Goal: Task Accomplishment & Management: Complete application form

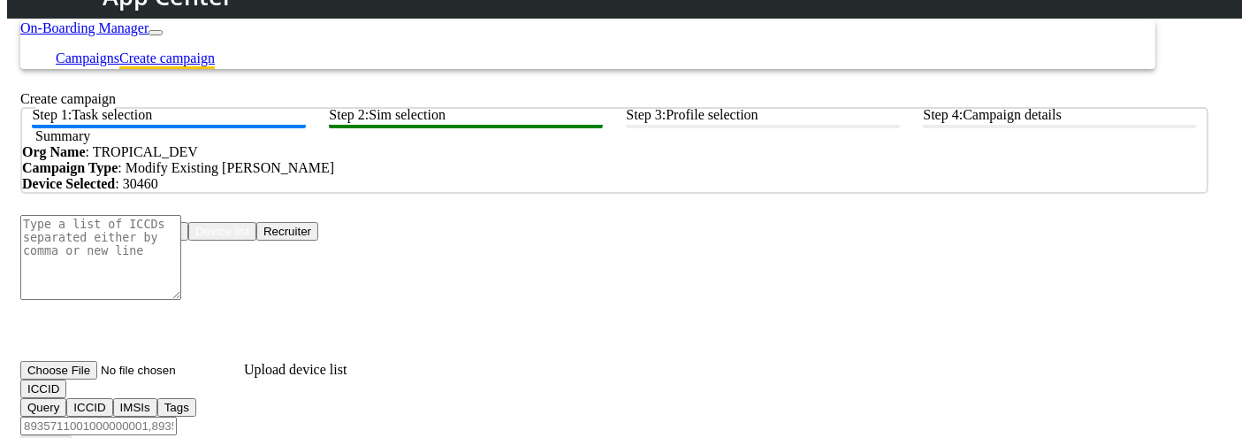
scroll to position [302, 0]
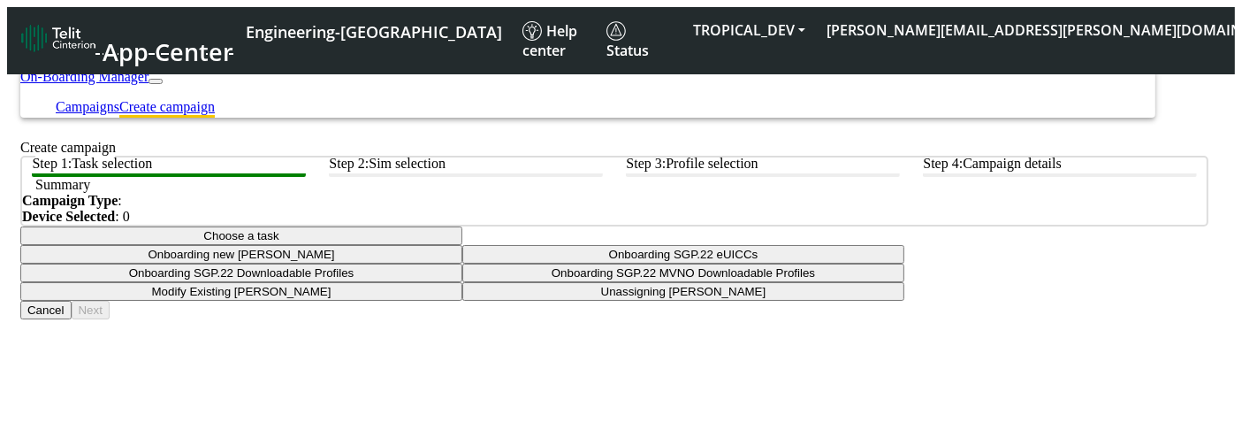
scroll to position [116, 0]
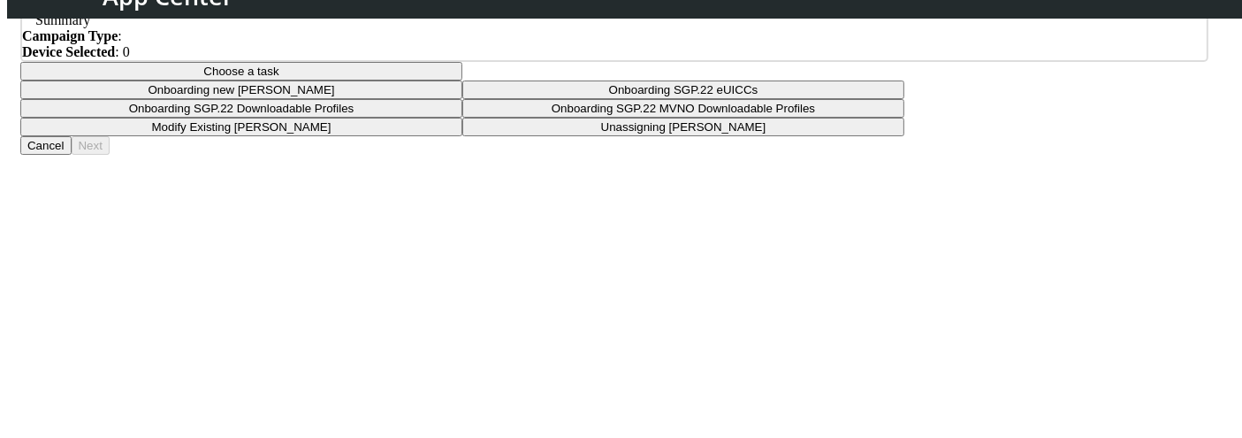
click at [462, 80] on button "Choose a task" at bounding box center [241, 71] width 442 height 19
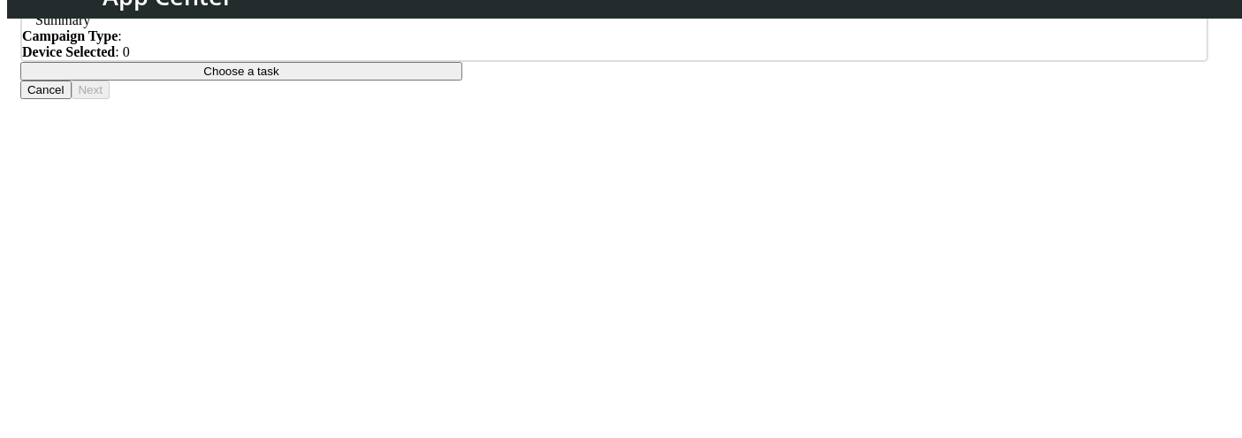
click at [1045, 80] on div "Choose a task Onboarding new SIMs Onboarding SGP.22 eUICCs Onboarding SGP.22 Do…" at bounding box center [614, 71] width 1188 height 19
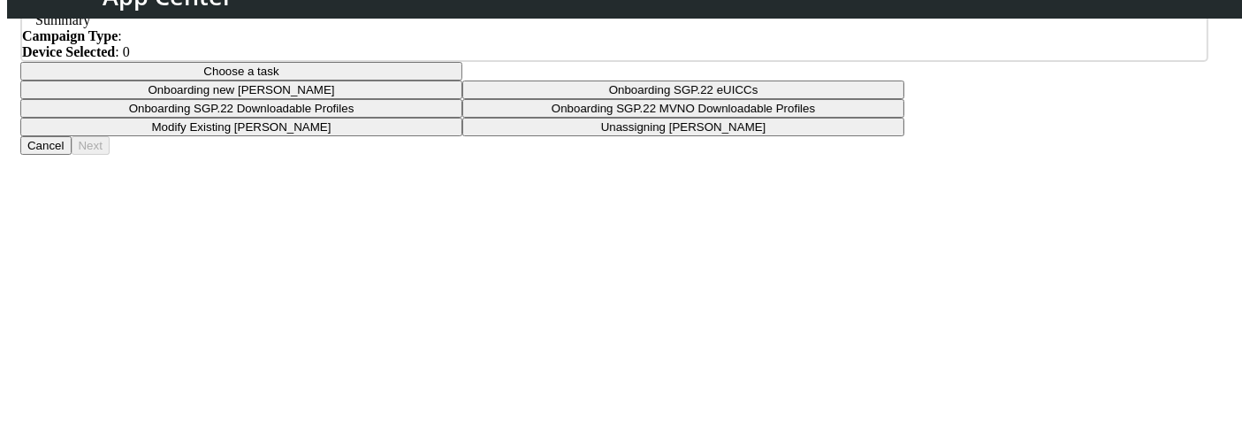
click at [462, 80] on button "Choose a task" at bounding box center [241, 71] width 442 height 19
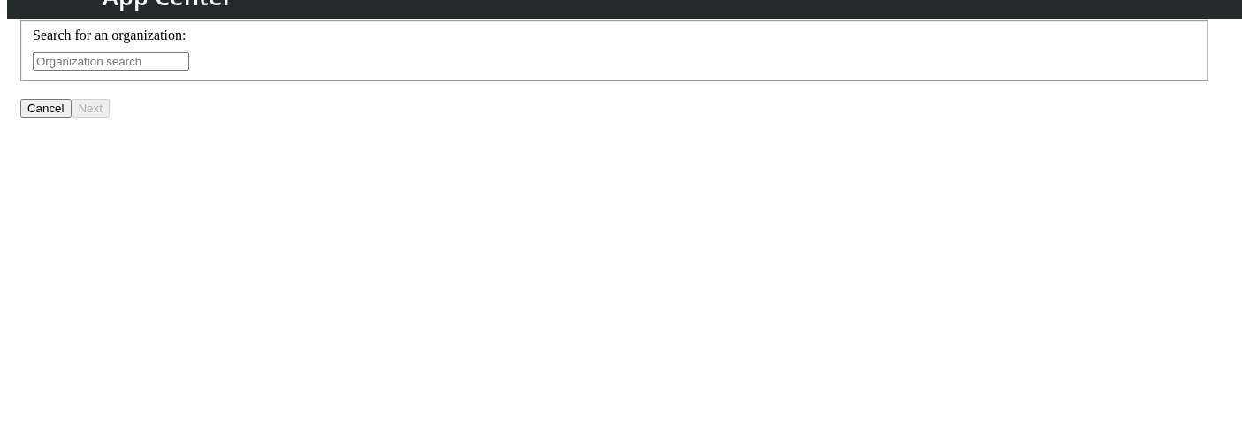
scroll to position [248, 0]
click at [189, 72] on input "text" at bounding box center [111, 62] width 157 height 19
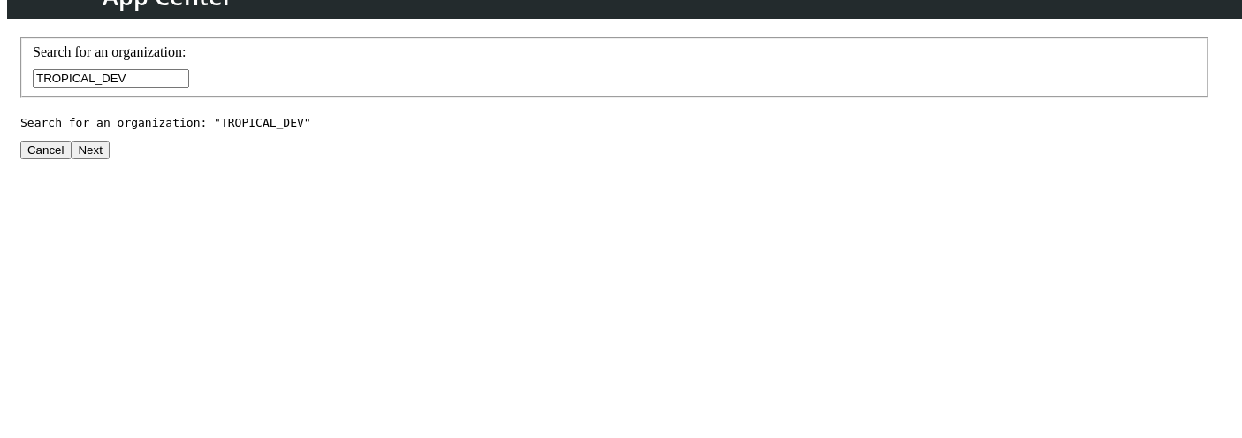
scroll to position [338, 0]
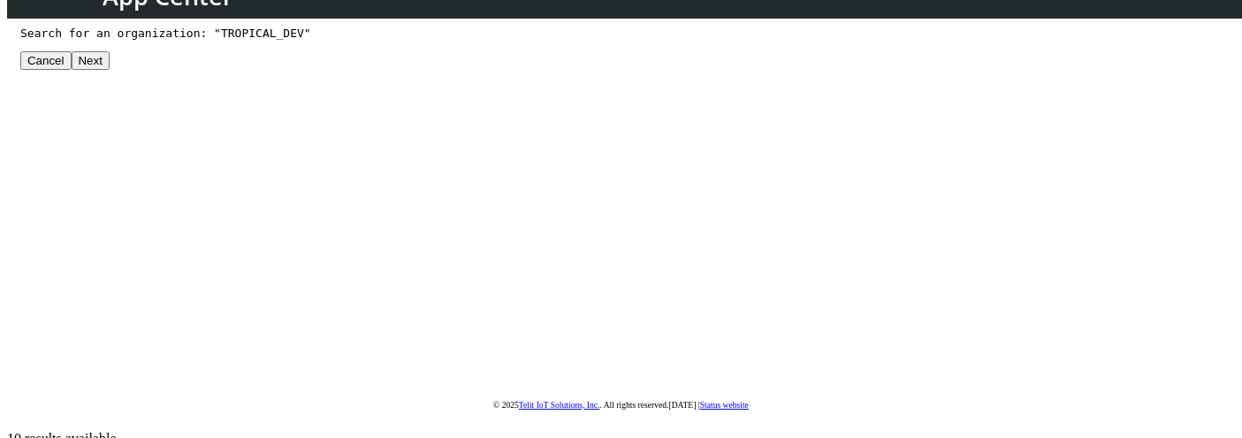
type input "TROPICAL_DEV"
click at [110, 70] on button "Next" at bounding box center [91, 60] width 38 height 19
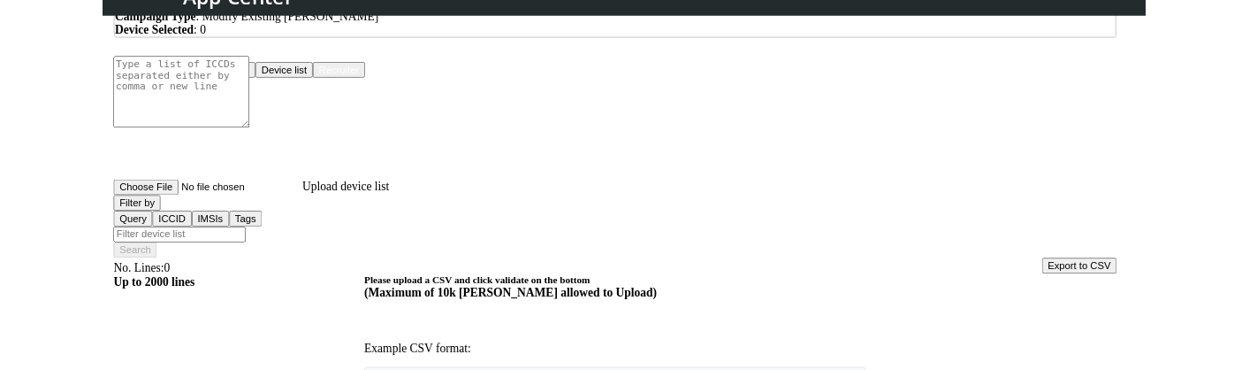
scroll to position [147, 0]
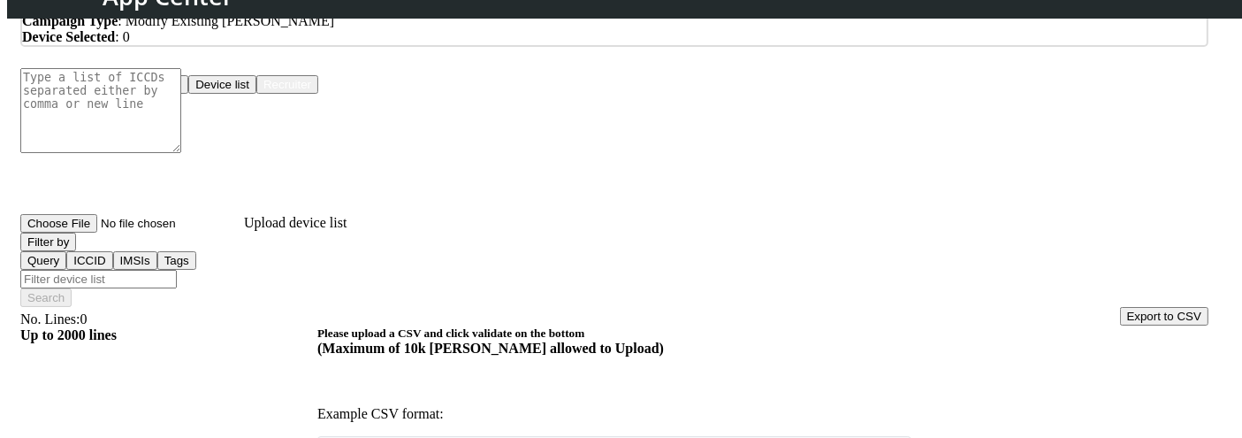
click at [256, 94] on button "Device list" at bounding box center [222, 84] width 68 height 19
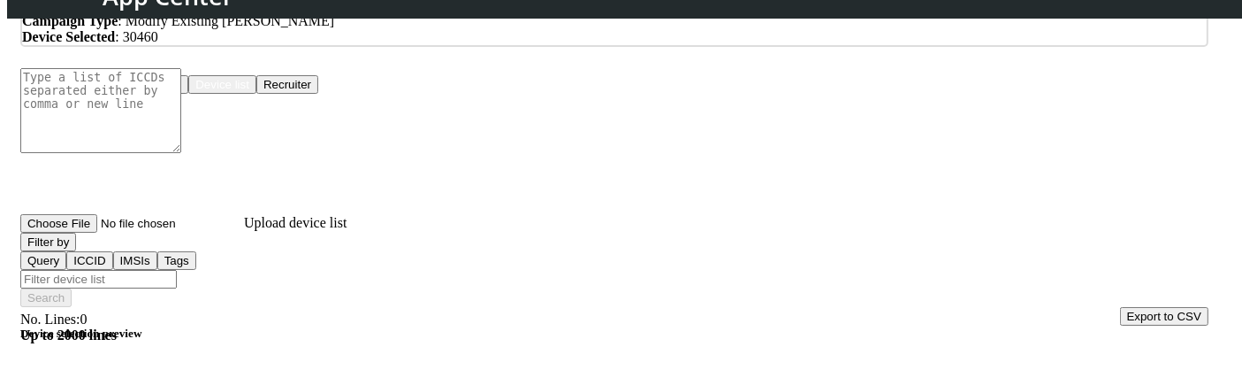
scroll to position [272, 0]
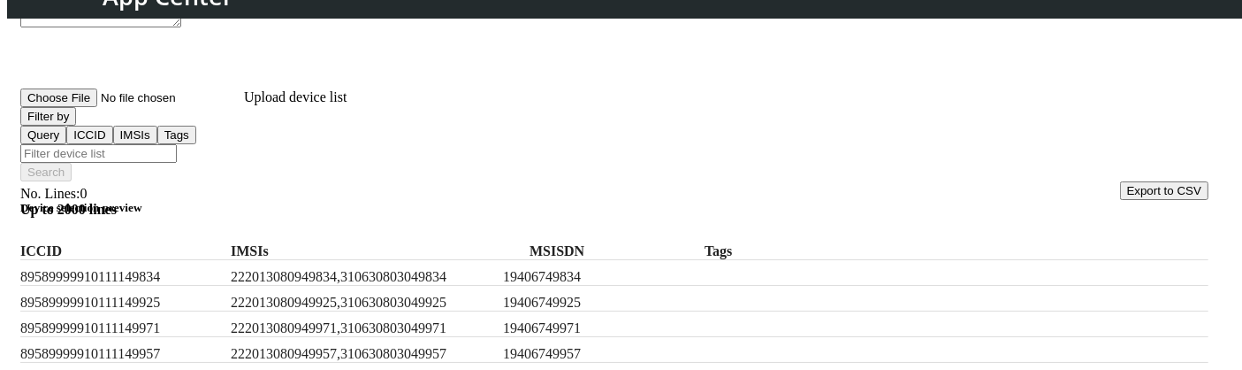
click at [76, 126] on button "Filter by" at bounding box center [48, 116] width 56 height 19
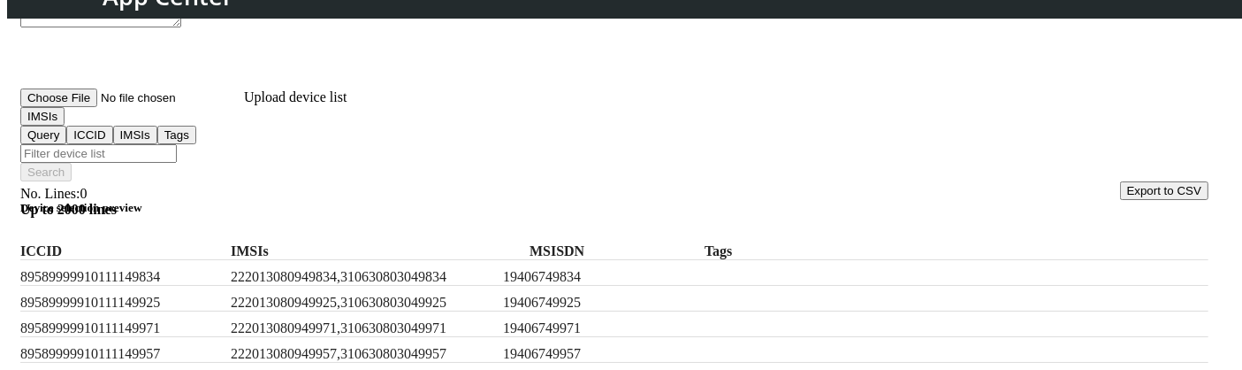
click at [309, 201] on h5 "Device selection preview" at bounding box center [614, 208] width 1188 height 14
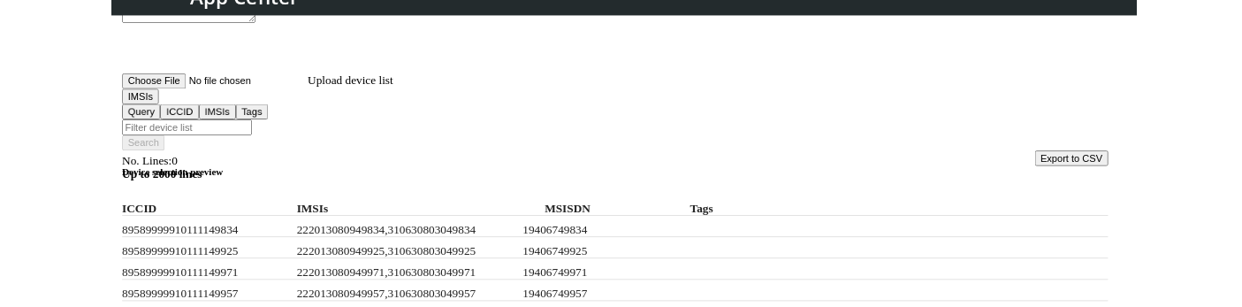
scroll to position [300, 0]
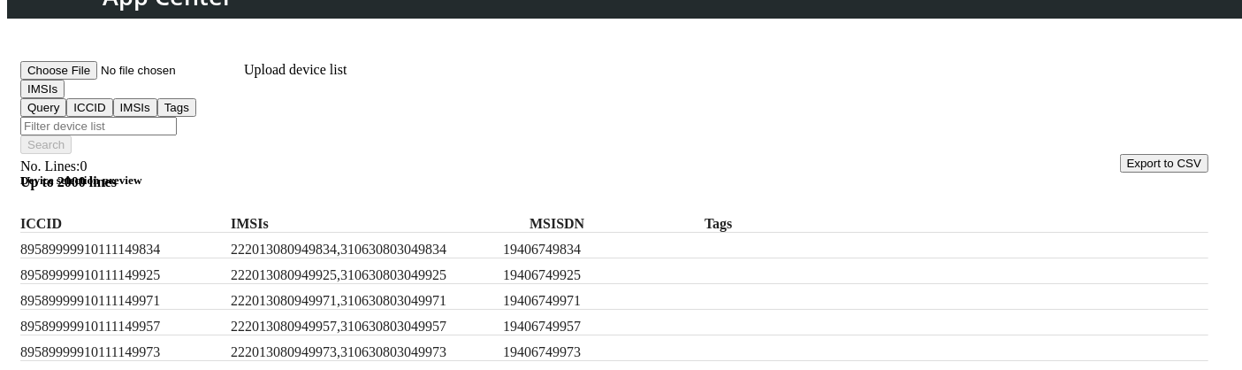
click at [318, 241] on label "222013080949834,310630803049834" at bounding box center [363, 249] width 265 height 16
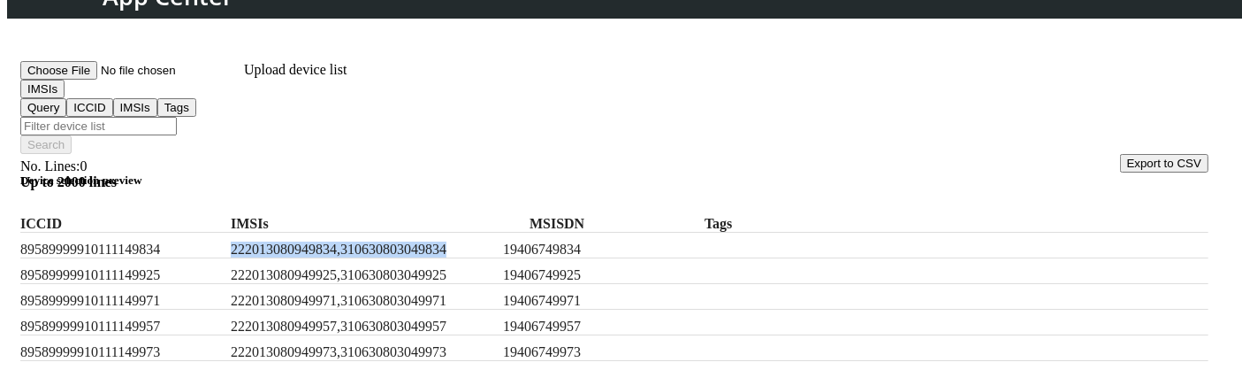
click at [318, 241] on label "222013080949834,310630803049834" at bounding box center [363, 249] width 265 height 16
copy label "222013080949834,310630803049834"
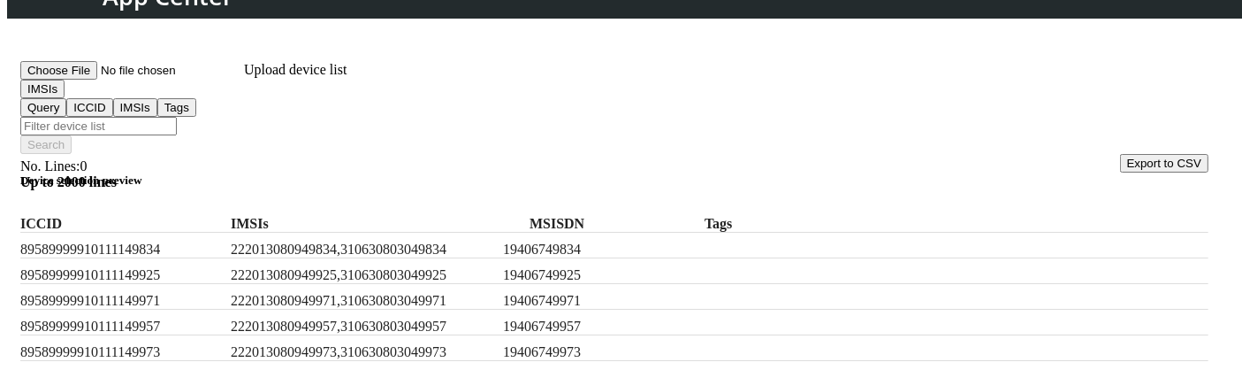
click at [177, 117] on input "Filter device list" at bounding box center [98, 126] width 157 height 19
paste input "222013080949834,310630803049834"
type input "222013080949834,310630803049834"
click at [72, 135] on button "Search" at bounding box center [45, 144] width 51 height 19
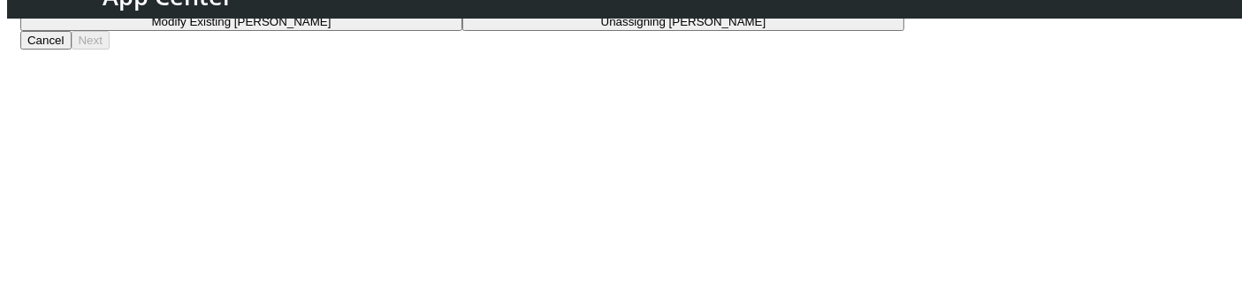
scroll to position [222, 0]
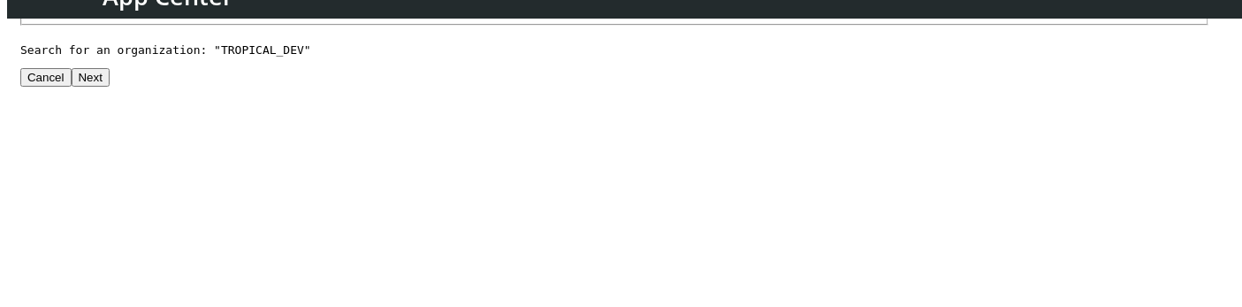
scroll to position [469, 0]
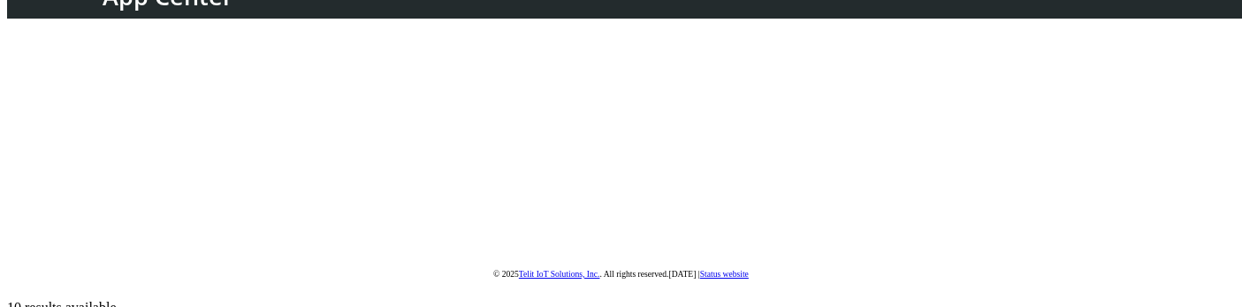
type input "TROPICAL_DEV"
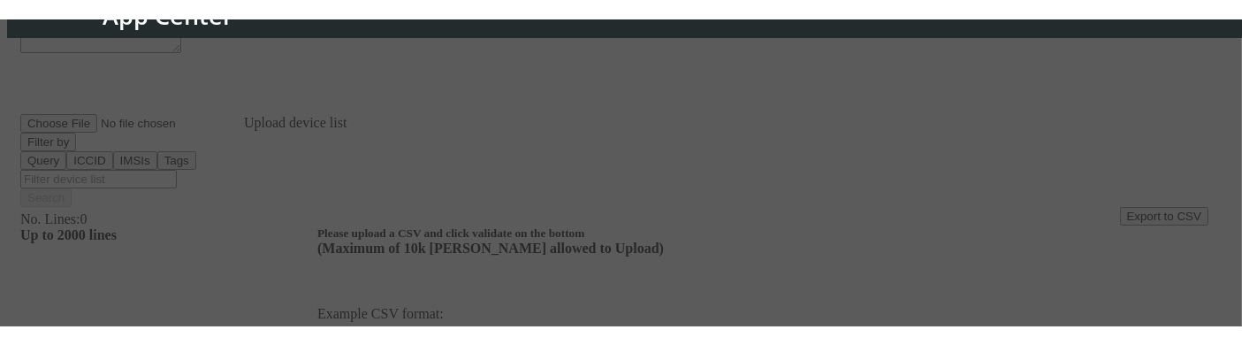
scroll to position [264, 0]
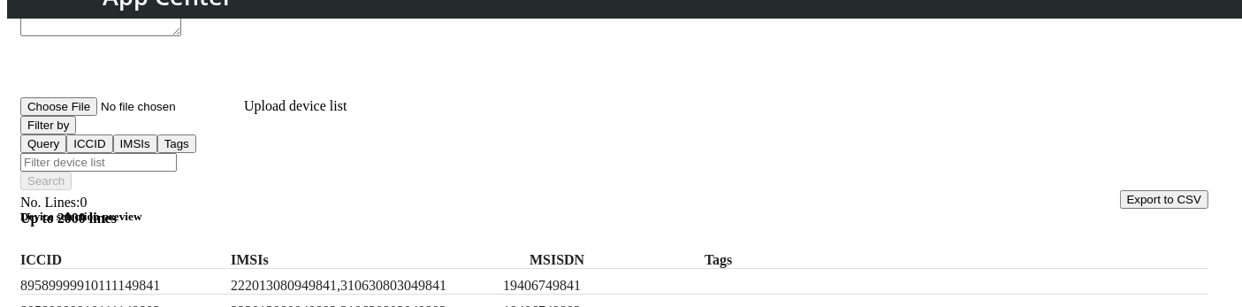
click at [177, 153] on input "Filter device list" at bounding box center [98, 162] width 157 height 19
paste input "222013080949834,310630803049834"
type input "222013080949834,310630803049834"
click at [76, 134] on button "Filter by" at bounding box center [48, 125] width 56 height 19
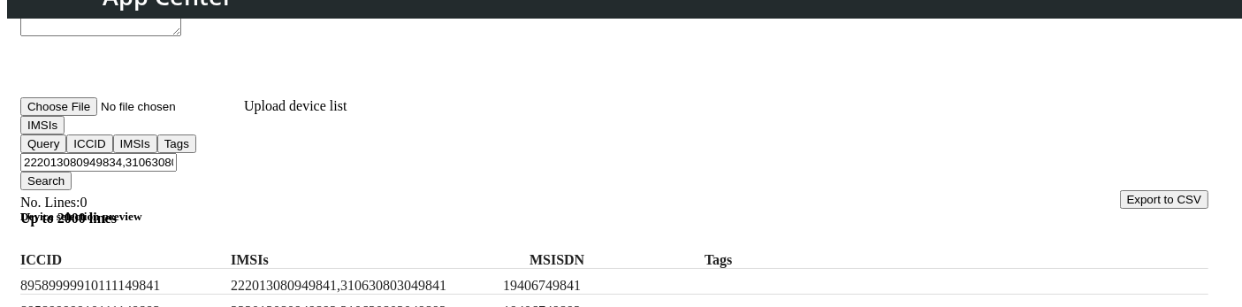
click at [72, 172] on button "Search" at bounding box center [45, 181] width 51 height 19
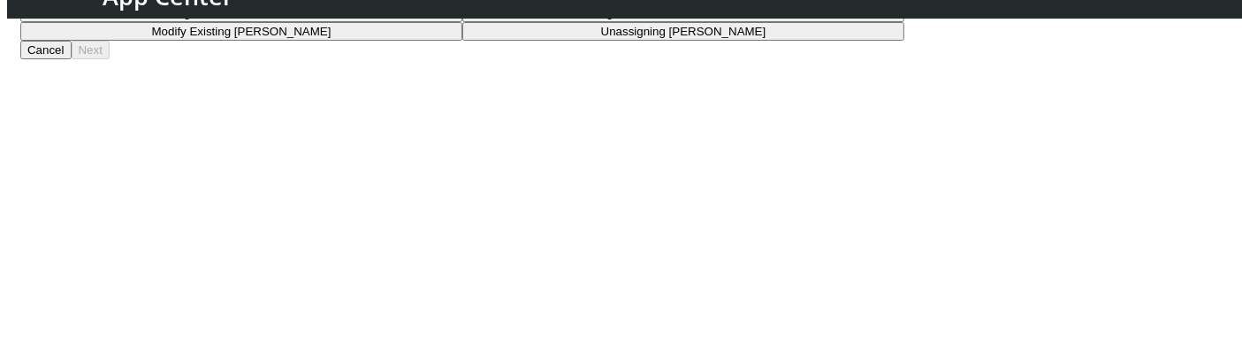
scroll to position [213, 0]
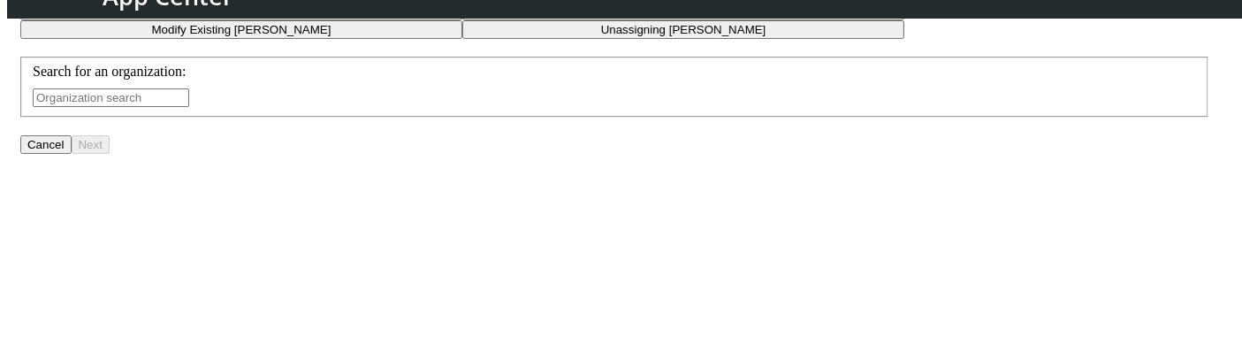
click at [189, 107] on input "text" at bounding box center [111, 97] width 157 height 19
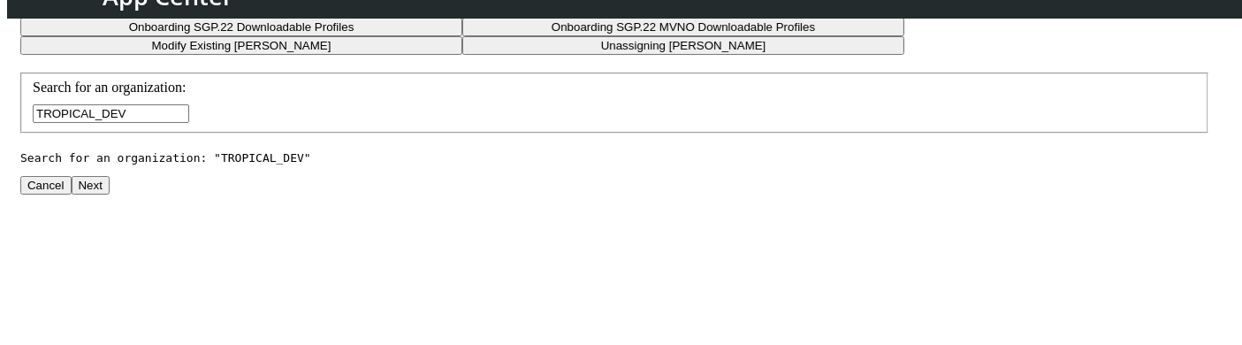
scroll to position [430, 0]
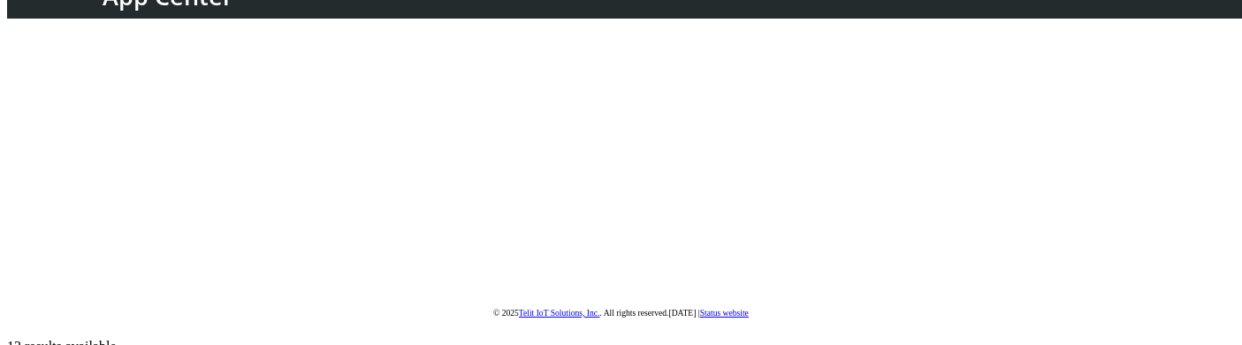
type input "TROPICAL_DEV"
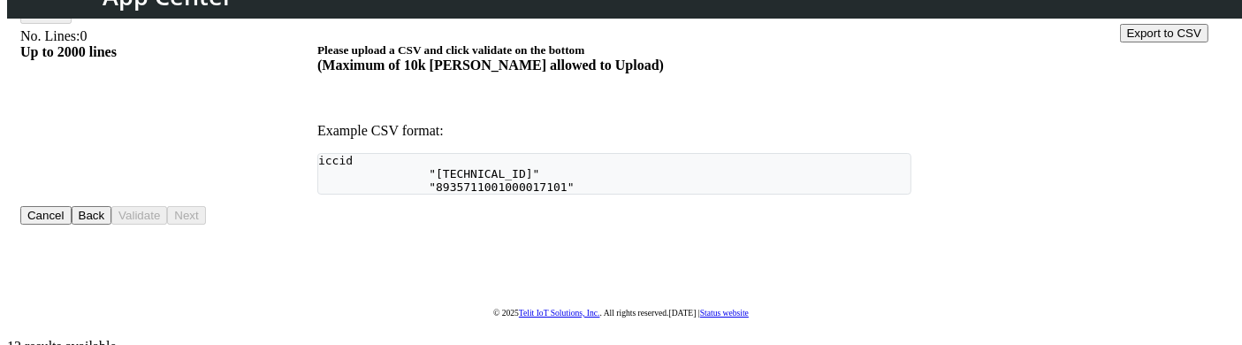
scroll to position [225, 0]
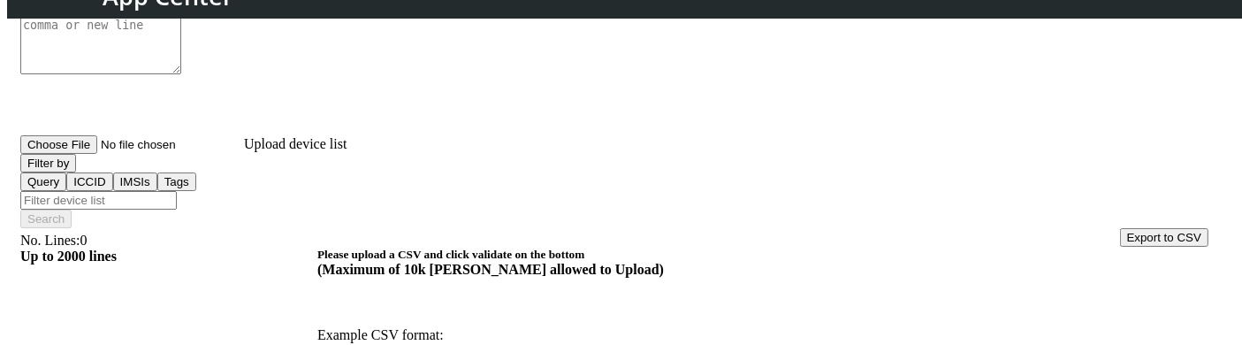
click at [256, 15] on button "Device list" at bounding box center [222, 5] width 68 height 19
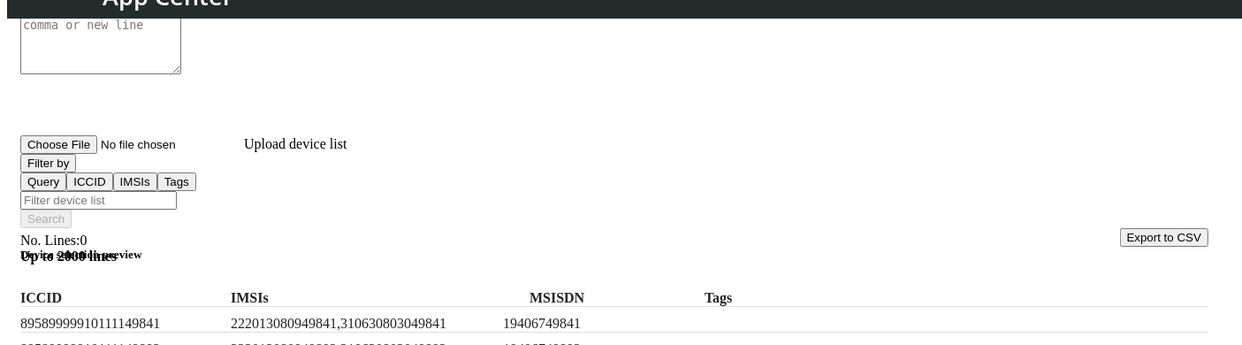
click at [76, 172] on button "Filter by" at bounding box center [48, 163] width 56 height 19
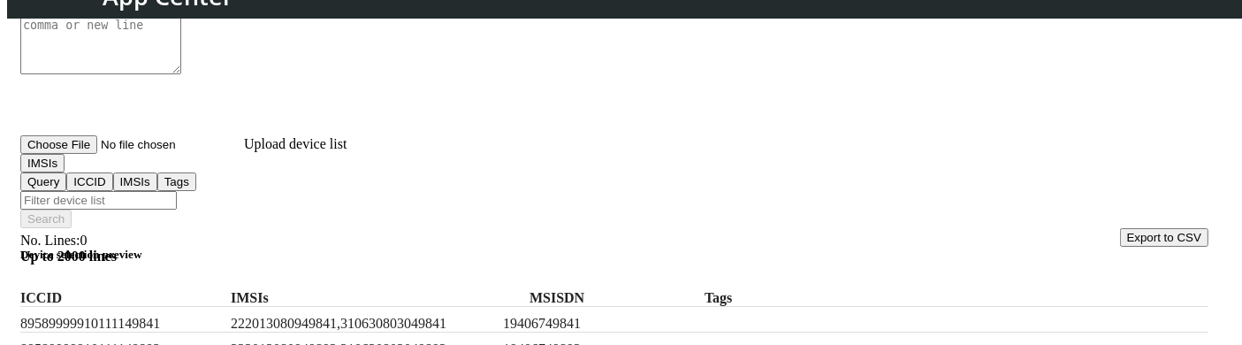
click at [177, 191] on input "Filter device list" at bounding box center [98, 200] width 157 height 19
paste input ".split(",")?.join(" AND ")"
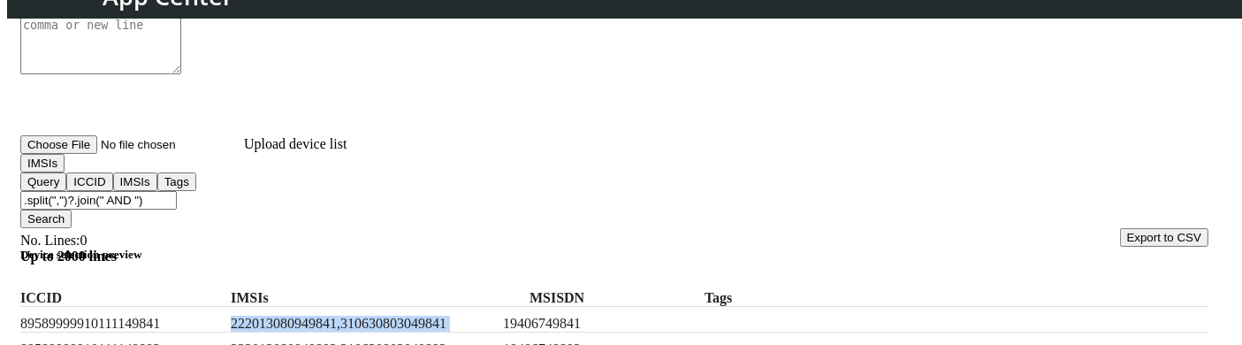
drag, startPoint x: 279, startPoint y: 299, endPoint x: 541, endPoint y: 289, distance: 262.8
click at [541, 307] on div "89589999910111149841 222013080949841,310630803049841 19406749841" at bounding box center [614, 320] width 1188 height 26
copy label "222013080949841,310630803049841"
click at [177, 191] on input ".split(",")?.join(" AND ")" at bounding box center [98, 200] width 157 height 19
paste input "222013080949841,310630803049841"
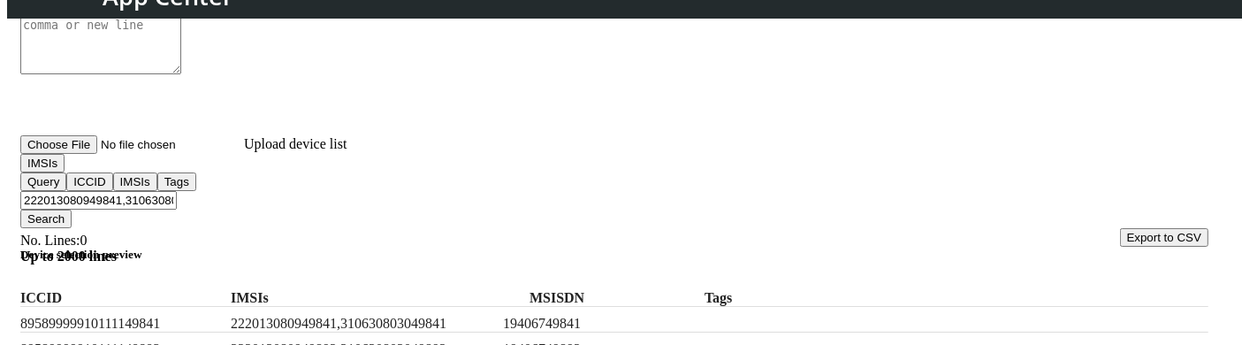
type input "222013080949841,310630803049841"
click at [72, 210] on button "Search" at bounding box center [45, 219] width 51 height 19
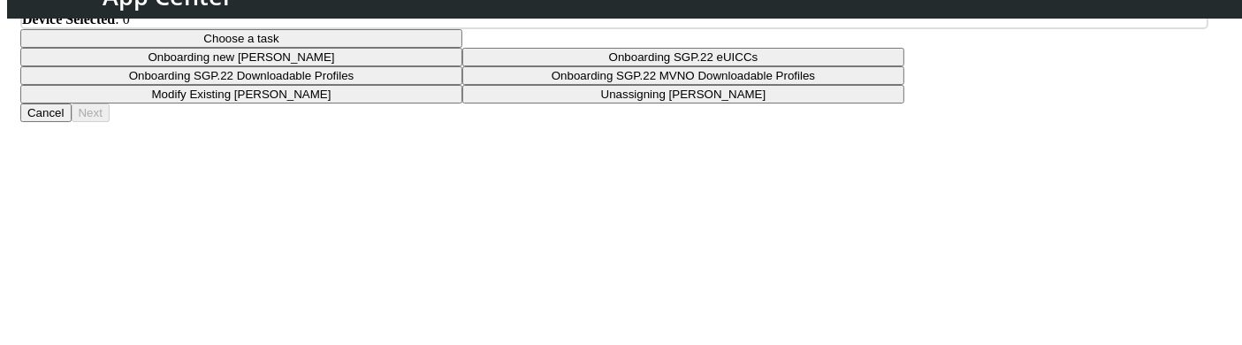
scroll to position [149, 0]
click at [462, 48] on button "Choose a task" at bounding box center [241, 38] width 442 height 19
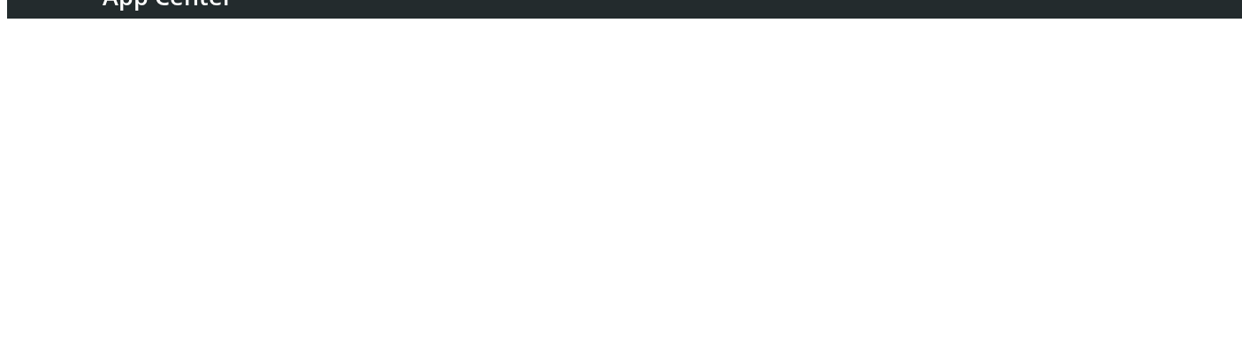
scroll to position [219, 0]
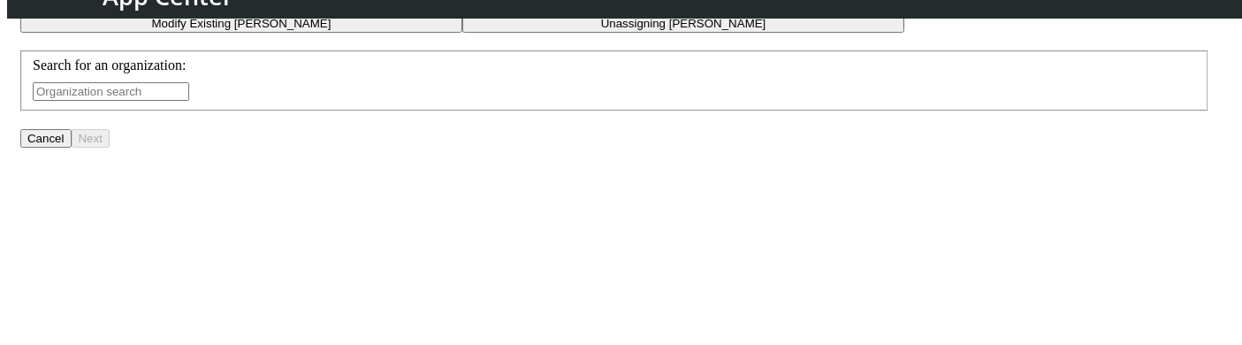
click at [189, 101] on input "text" at bounding box center [111, 91] width 157 height 19
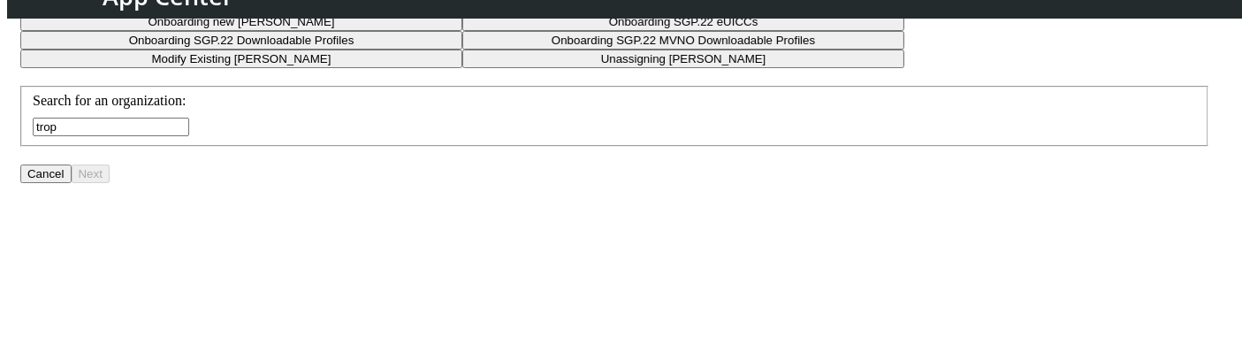
scroll to position [182, 0]
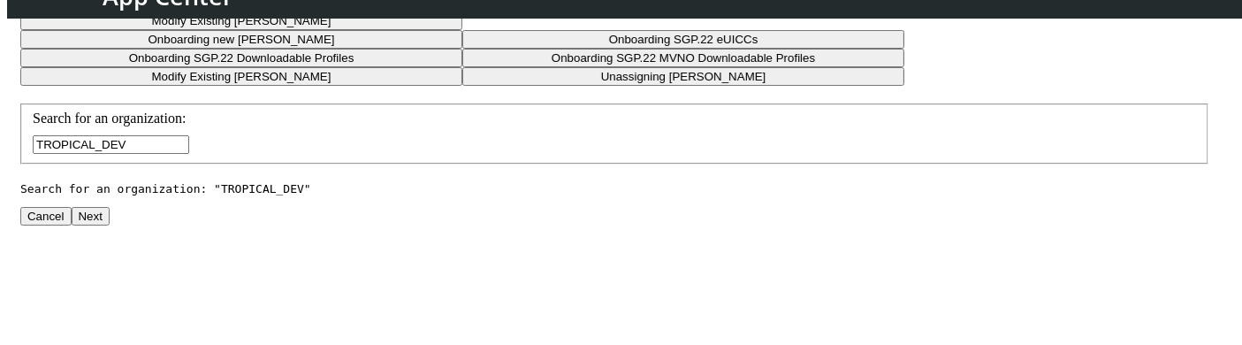
scroll to position [430, 0]
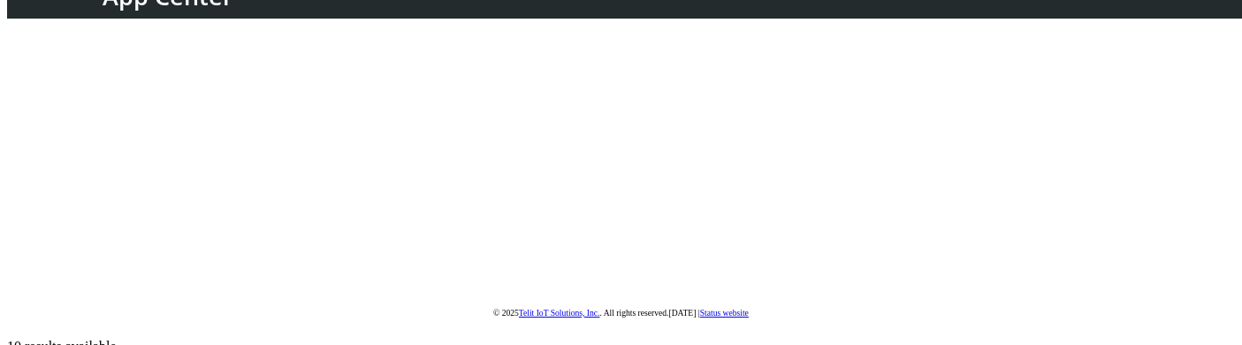
type input "TROPICAL_DEV"
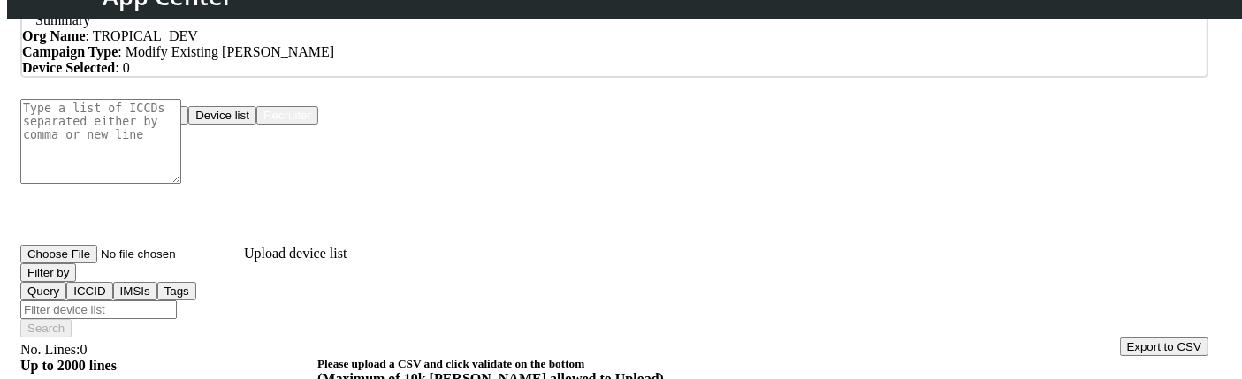
scroll to position [115, 0]
click at [256, 126] on button "Device list" at bounding box center [222, 116] width 68 height 19
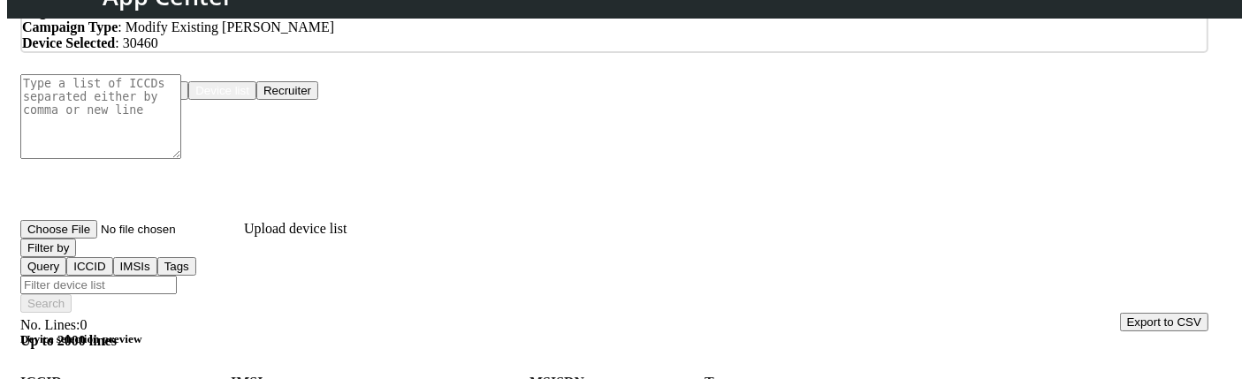
scroll to position [141, 0]
click at [151, 275] on input "Filter device list" at bounding box center [98, 284] width 157 height 19
click at [76, 256] on button "Filter by" at bounding box center [48, 247] width 56 height 19
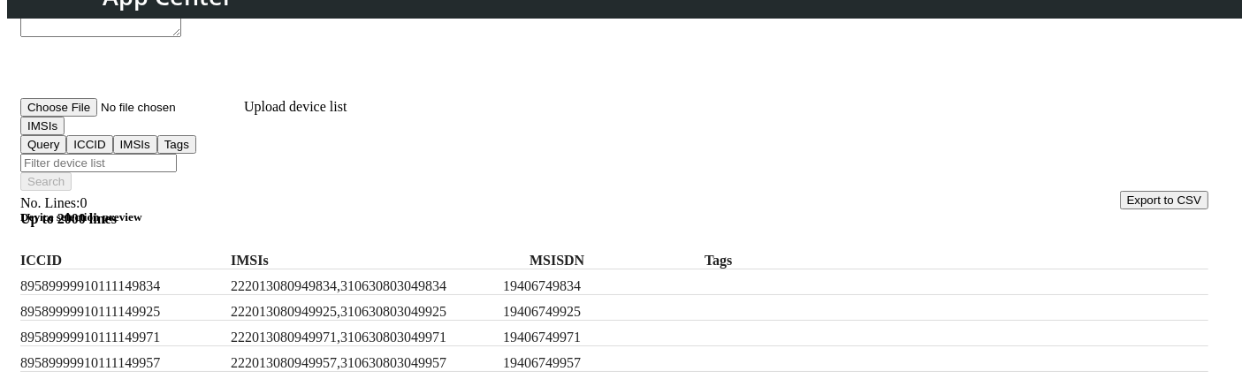
scroll to position [264, 0]
click at [303, 278] on label "222013080949834,310630803049834" at bounding box center [363, 286] width 265 height 16
copy label "222013080949834,310630803049834"
click at [177, 153] on input "Filter device list" at bounding box center [98, 162] width 157 height 19
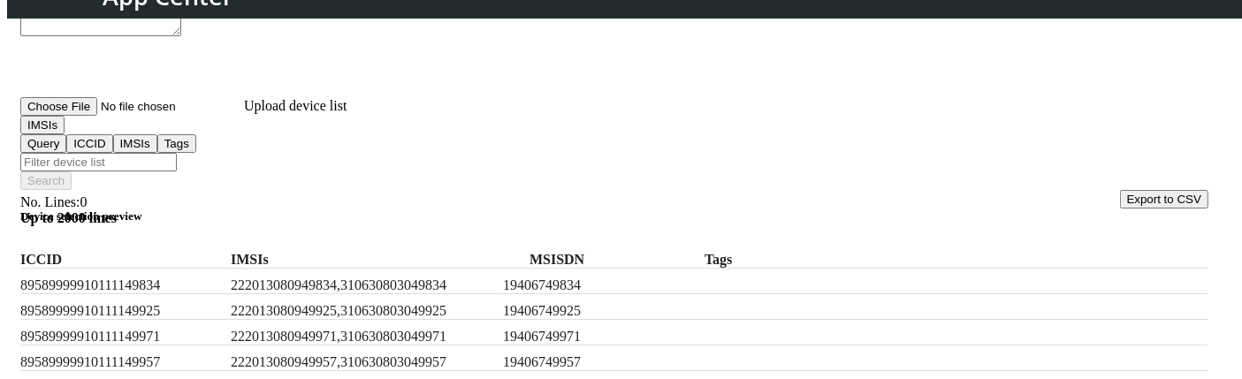
paste input "222013080949834,310630803049834"
type input "222013080949834,310630803049834"
click at [72, 172] on button "Search" at bounding box center [45, 181] width 51 height 19
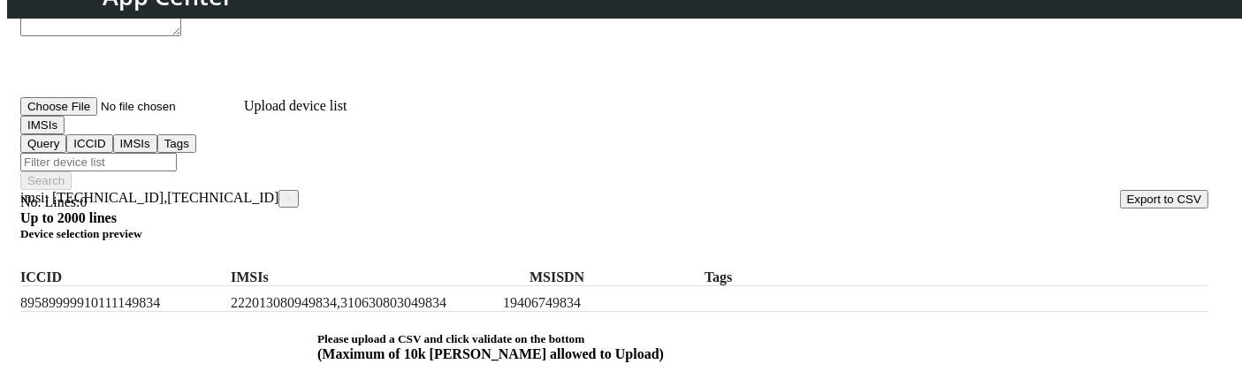
click at [286, 193] on span "×" at bounding box center [289, 199] width 6 height 12
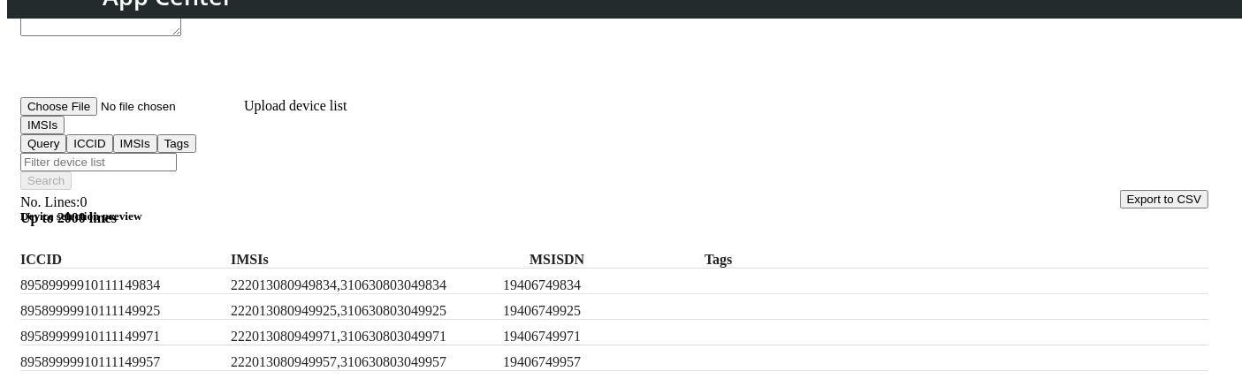
scroll to position [45, 0]
drag, startPoint x: 279, startPoint y: 290, endPoint x: 537, endPoint y: 289, distance: 258.2
click at [537, 320] on div "89589999910111149971 222013080949971,310630803049971 19406749971" at bounding box center [614, 333] width 1188 height 26
copy label "222013080949971,310630803049971"
click at [177, 153] on input "Filter device list" at bounding box center [98, 162] width 157 height 19
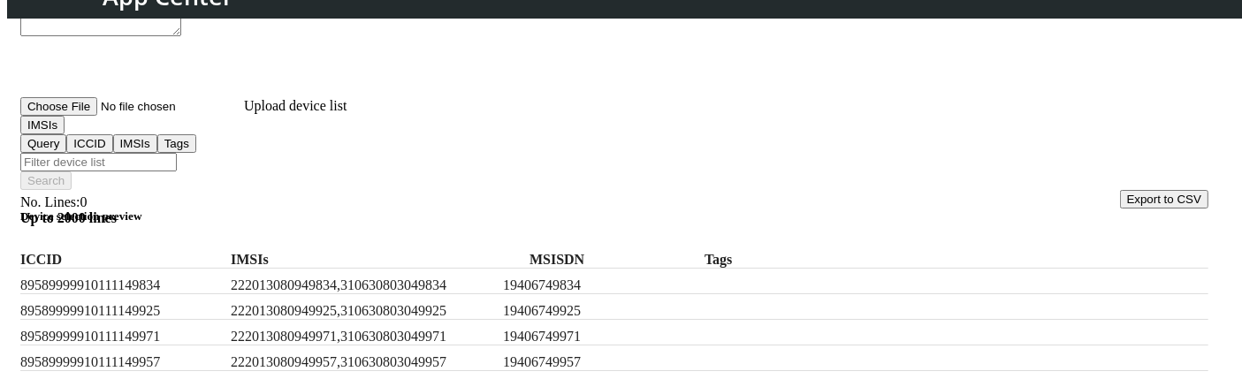
paste input "222013080949971,310630803049971"
type input "222013080949971,310630803049971"
click at [72, 172] on button "Search" at bounding box center [45, 181] width 51 height 19
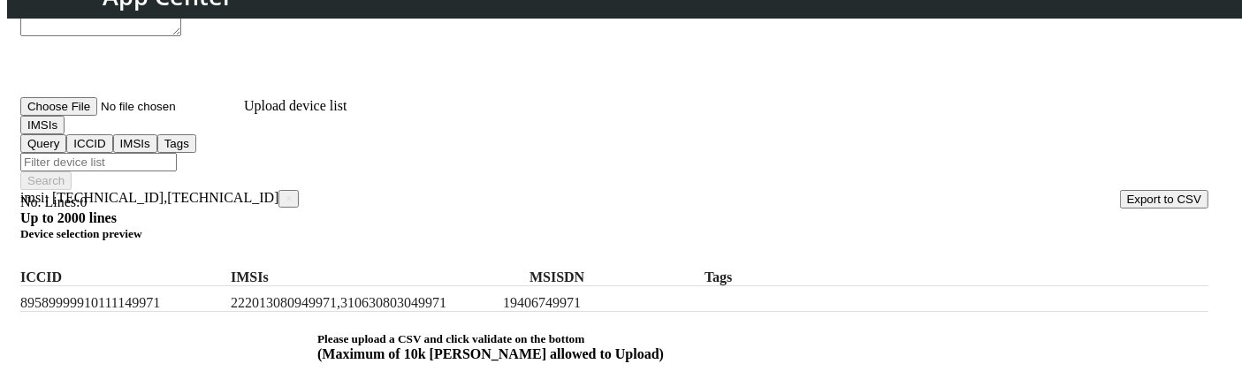
scroll to position [0, 0]
click at [286, 193] on span "×" at bounding box center [289, 199] width 6 height 12
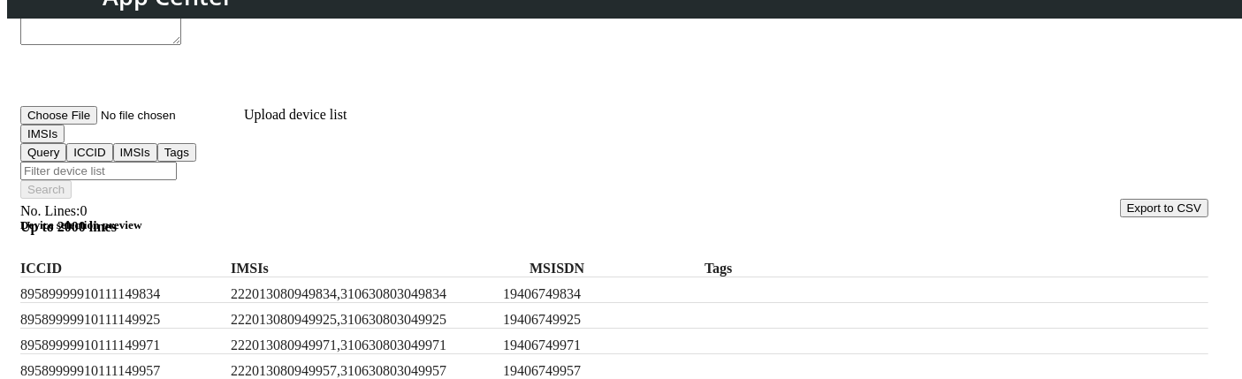
scroll to position [256, 0]
drag, startPoint x: 272, startPoint y: 333, endPoint x: 527, endPoint y: 329, distance: 254.7
copy label "222013080949973,310630803049973"
click at [177, 160] on input "Filter device list" at bounding box center [98, 169] width 157 height 19
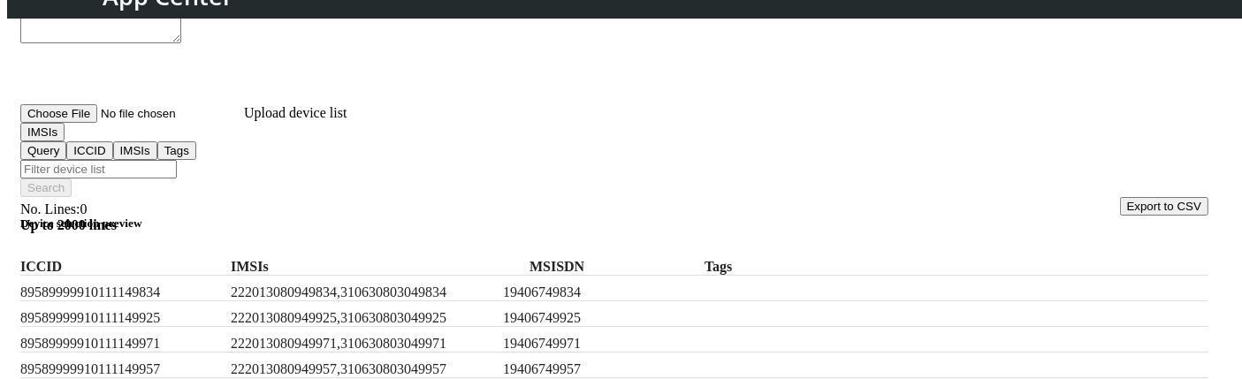
paste input "222013080949973,310630803049973"
type input "222013080949973,310630803049973"
click at [72, 179] on button "Search" at bounding box center [45, 188] width 51 height 19
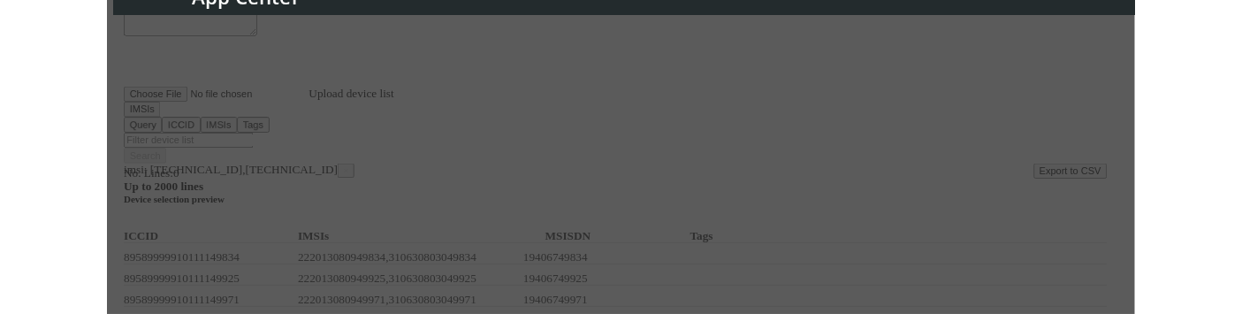
scroll to position [0, 0]
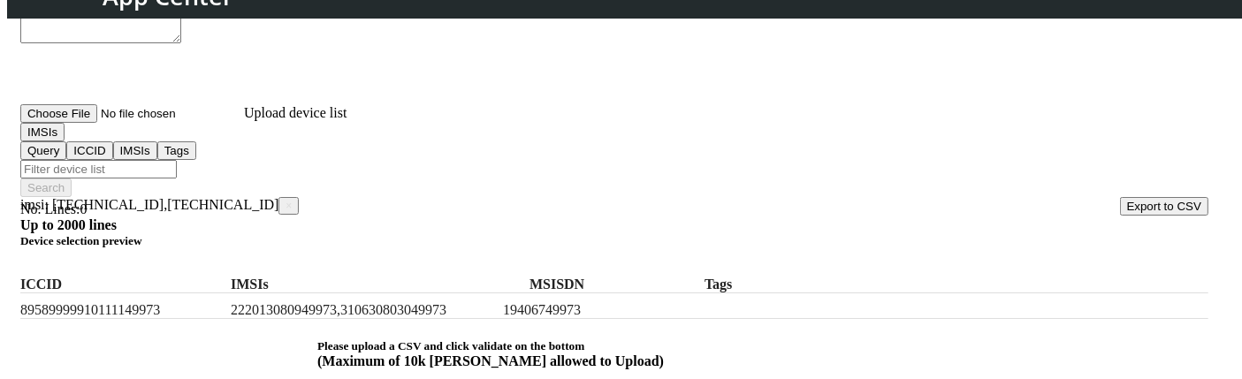
click at [286, 200] on span "×" at bounding box center [289, 206] width 6 height 12
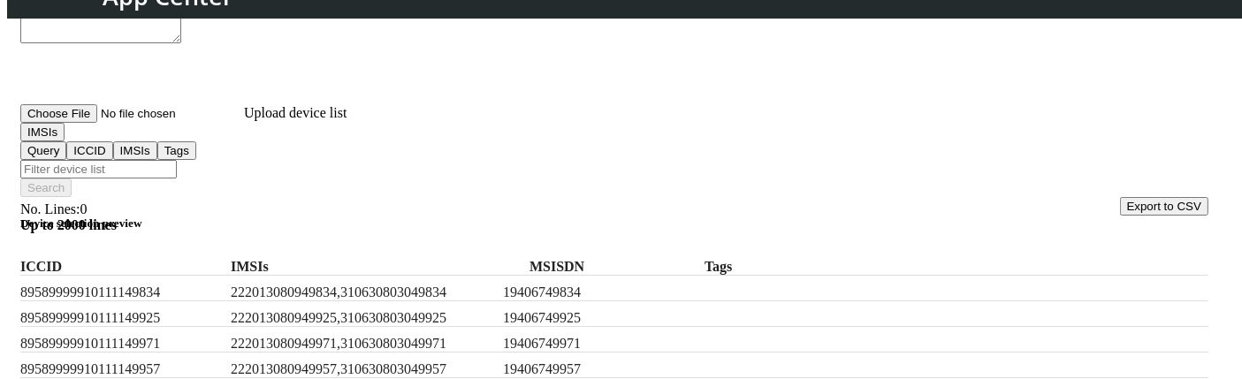
click at [65, 141] on button "IMSIs" at bounding box center [42, 132] width 44 height 19
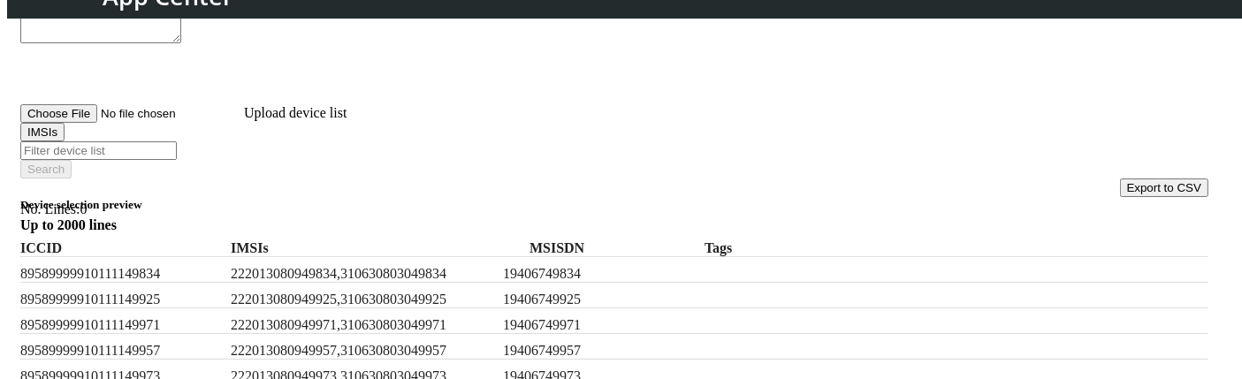
click at [287, 279] on div "89589999910111149834 222013080949834,310630803049834 19406749834" at bounding box center [614, 270] width 1188 height 26
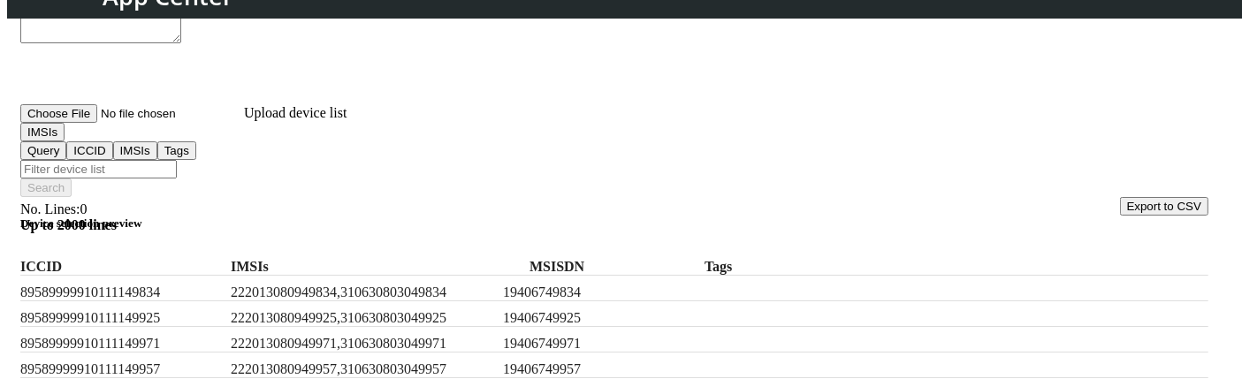
click at [177, 160] on input "Filter device list" at bounding box center [98, 169] width 157 height 19
paste input "222013080949973"
type input "222013080949973"
click at [72, 179] on button "Search" at bounding box center [45, 188] width 51 height 19
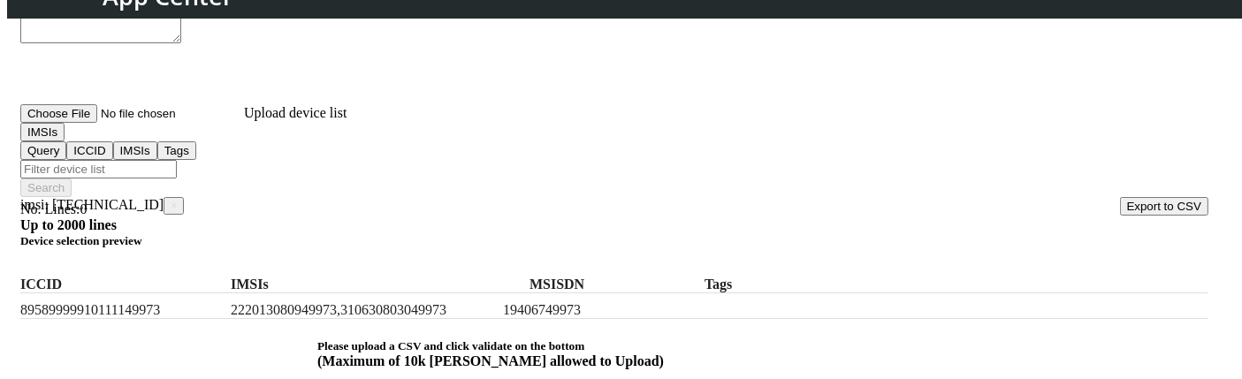
click at [177, 200] on span "×" at bounding box center [174, 206] width 6 height 12
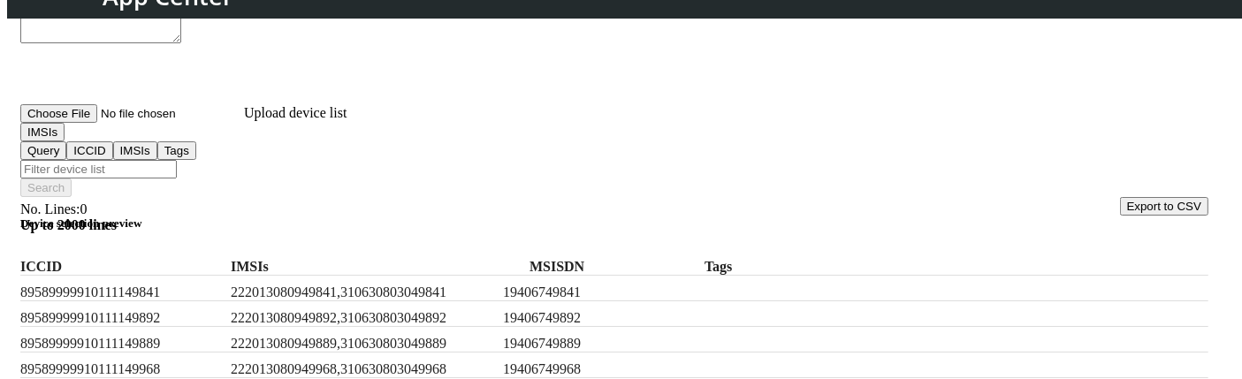
click at [177, 163] on input "Filter device list" at bounding box center [98, 169] width 157 height 19
paste input "222013080949973"
type input "222013080949973"
click at [72, 179] on button "Search" at bounding box center [45, 188] width 51 height 19
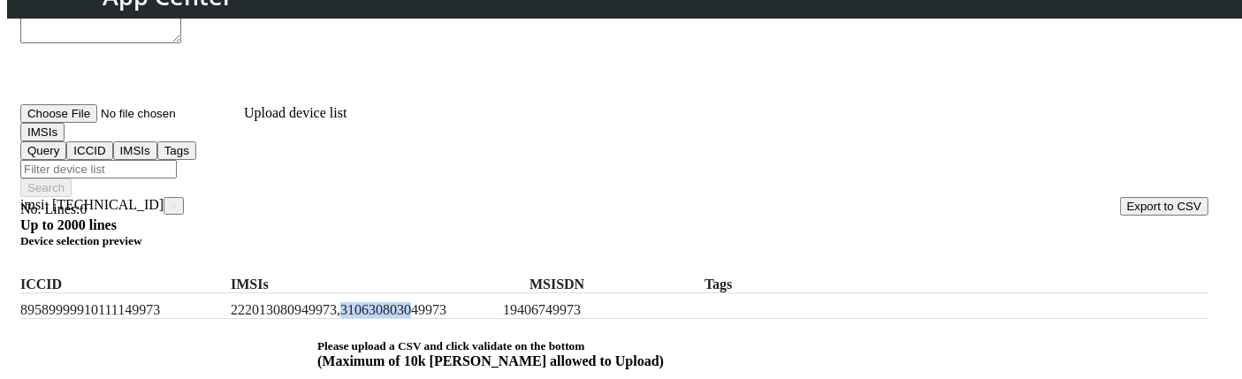
drag, startPoint x: 482, startPoint y: 281, endPoint x: 401, endPoint y: 285, distance: 81.4
click at [401, 302] on label "222013080949973,310630803049973" at bounding box center [363, 310] width 265 height 16
drag, startPoint x: 401, startPoint y: 285, endPoint x: 539, endPoint y: 279, distance: 138.1
click at [539, 294] on div "89589999910111149973 222013080949973,310630803049973 19406749973" at bounding box center [614, 307] width 1188 height 26
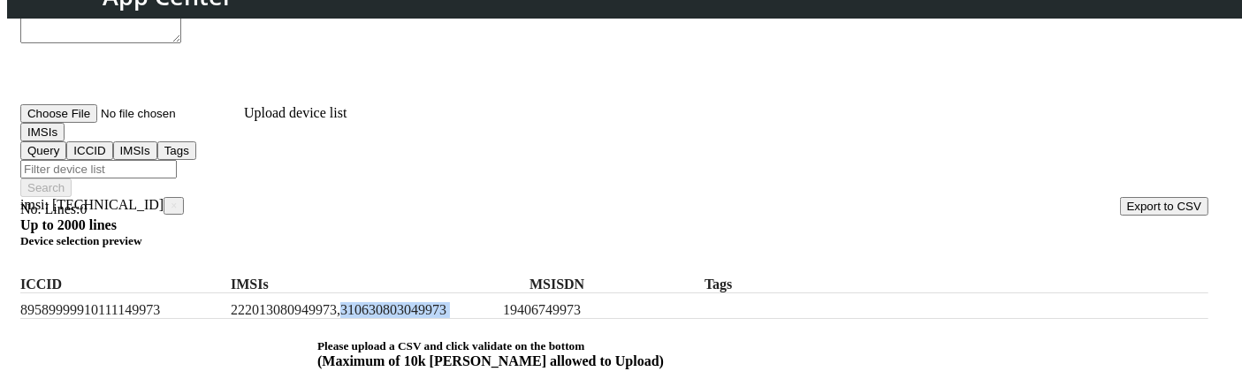
copy label "310630803049973"
click at [177, 160] on input "Filter device list" at bounding box center [98, 169] width 157 height 19
paste input "310630803049973"
type input "310630803049973"
click at [72, 179] on button "Search" at bounding box center [45, 188] width 51 height 19
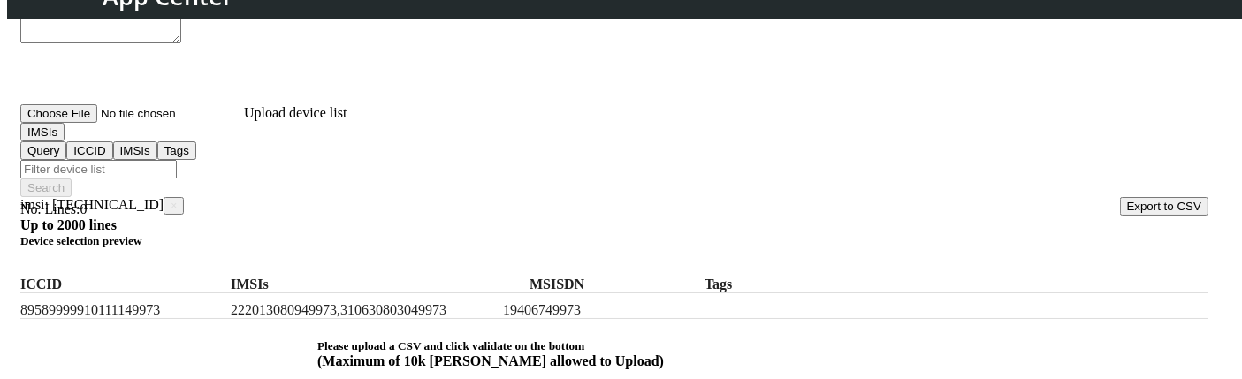
click at [177, 200] on span "×" at bounding box center [174, 206] width 6 height 12
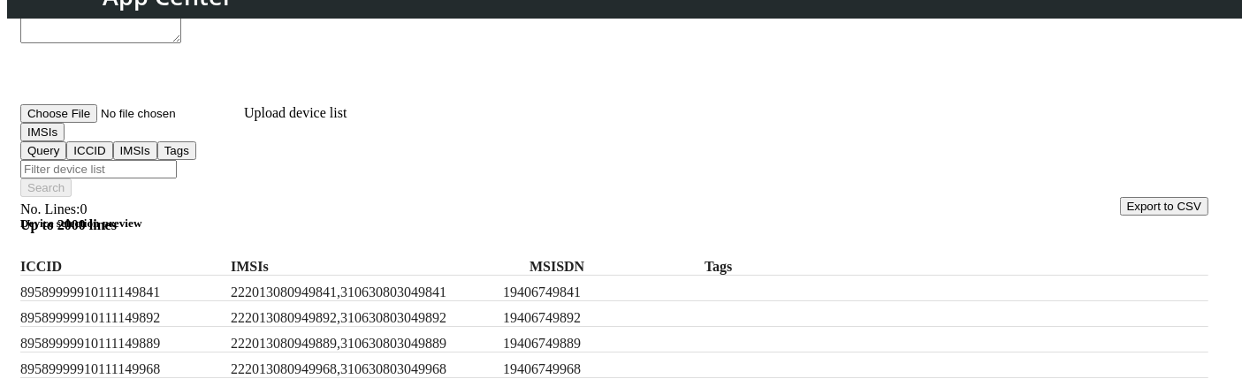
click at [65, 141] on button "IMSIs" at bounding box center [42, 132] width 44 height 19
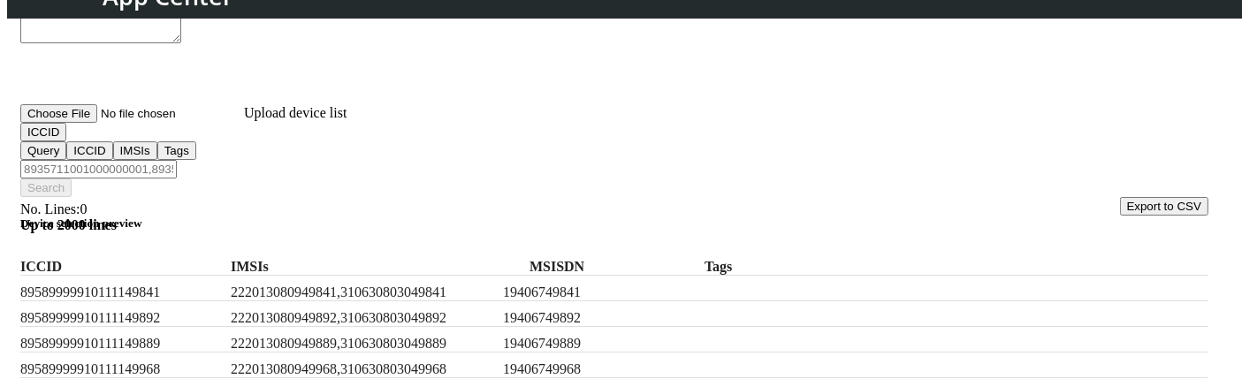
click at [141, 285] on label "89589999910111149841" at bounding box center [121, 293] width 203 height 16
copy label "89589999910111149841"
click at [177, 160] on input "Filter device list" at bounding box center [98, 169] width 157 height 19
paste input "89589999910111149841"
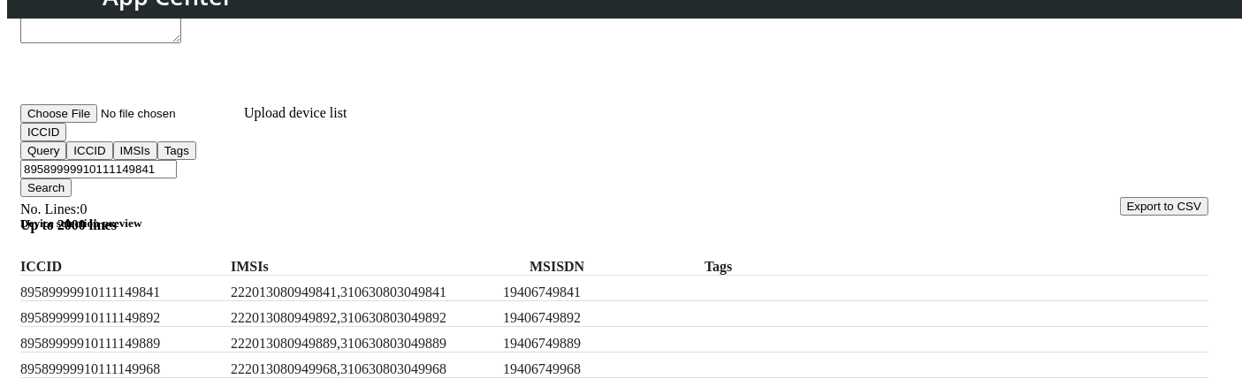
click at [149, 310] on label "89589999910111149892" at bounding box center [121, 318] width 203 height 16
copy label "89589999910111149892"
click at [177, 160] on input "89589999910111149841" at bounding box center [98, 169] width 157 height 19
paste input "89589999910111149892"
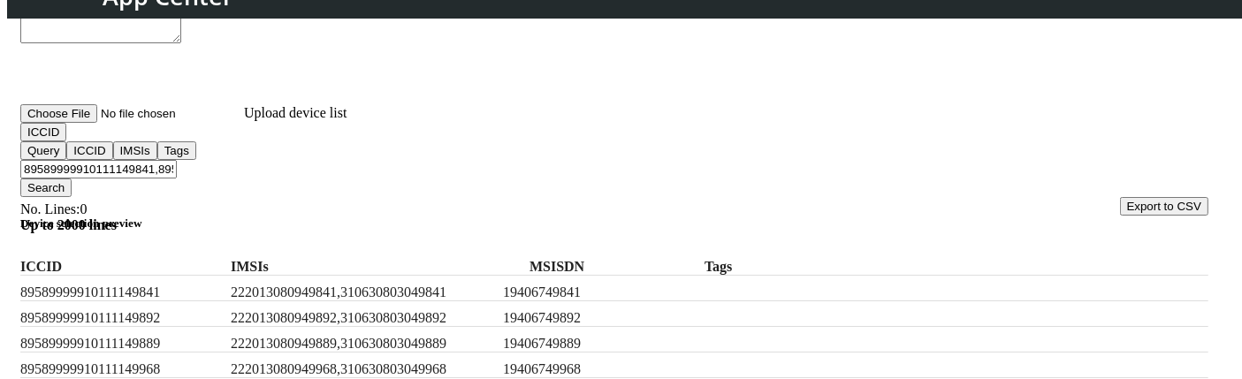
click at [140, 342] on label "89589999910111149889" at bounding box center [121, 344] width 203 height 16
copy label "89589999910111149889"
click at [177, 160] on input "89589999910111149841,89589999910111149892" at bounding box center [98, 169] width 157 height 19
paste input "89589999910111149889"
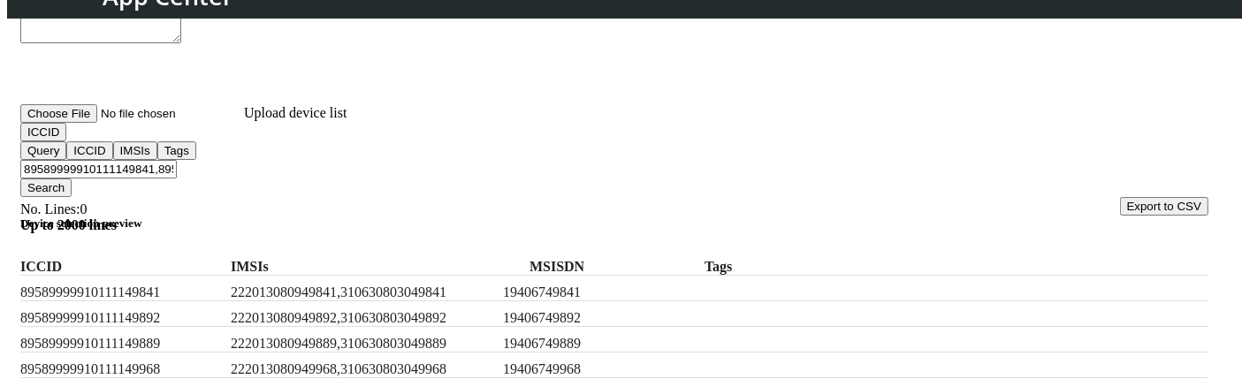
type input "89589999910111149841,89589999910111149892,89589999910111149889"
click at [72, 179] on button "Search" at bounding box center [45, 188] width 51 height 19
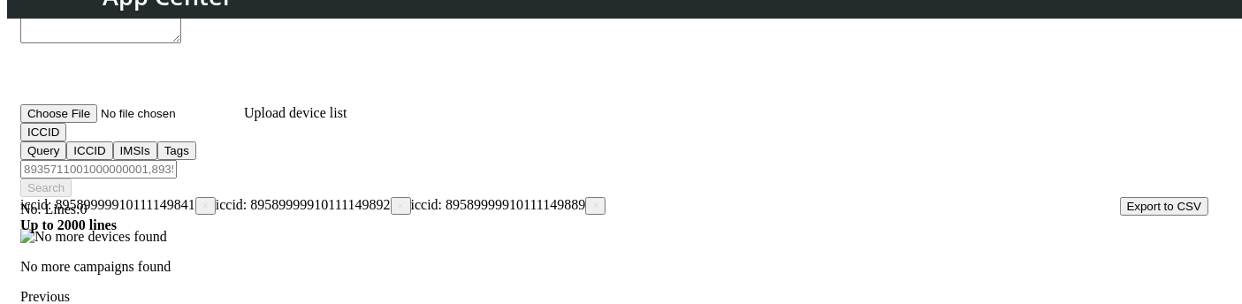
click at [592, 200] on span "×" at bounding box center [595, 206] width 6 height 12
click at [398, 200] on span "×" at bounding box center [401, 206] width 6 height 12
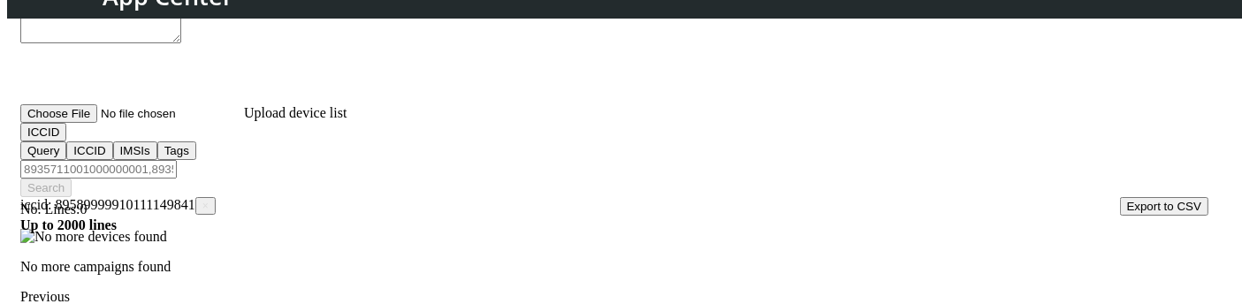
click at [216, 197] on span "iccid: 89589999910111149841 ×" at bounding box center [117, 204] width 195 height 15
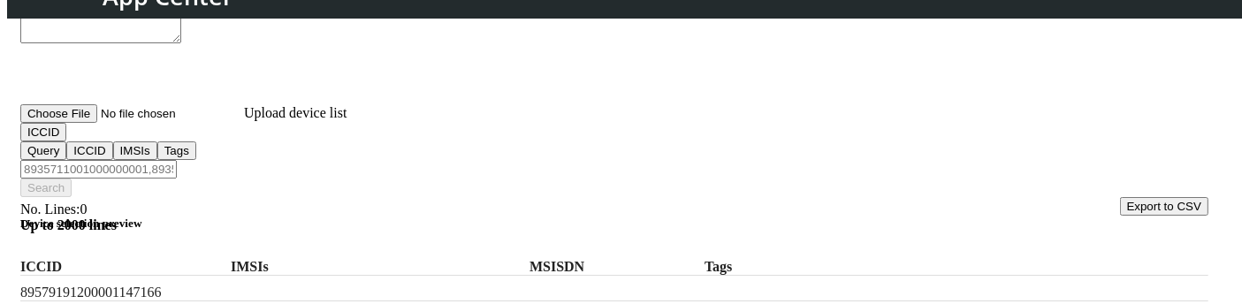
click at [66, 141] on button "ICCID" at bounding box center [43, 132] width 46 height 19
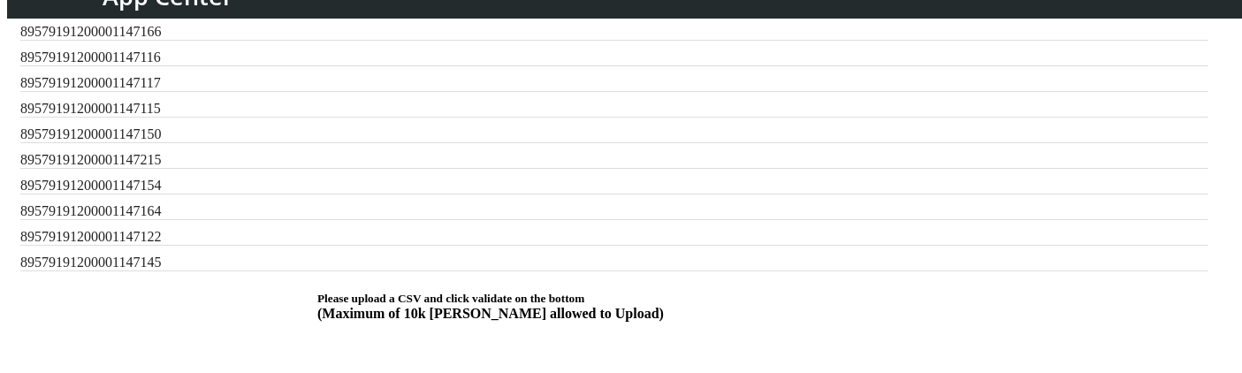
scroll to position [518, 0]
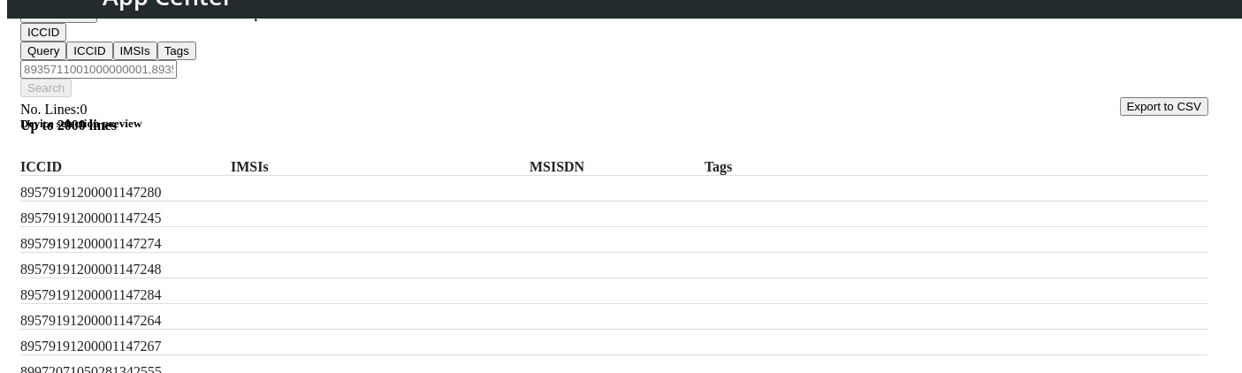
scroll to position [568, 0]
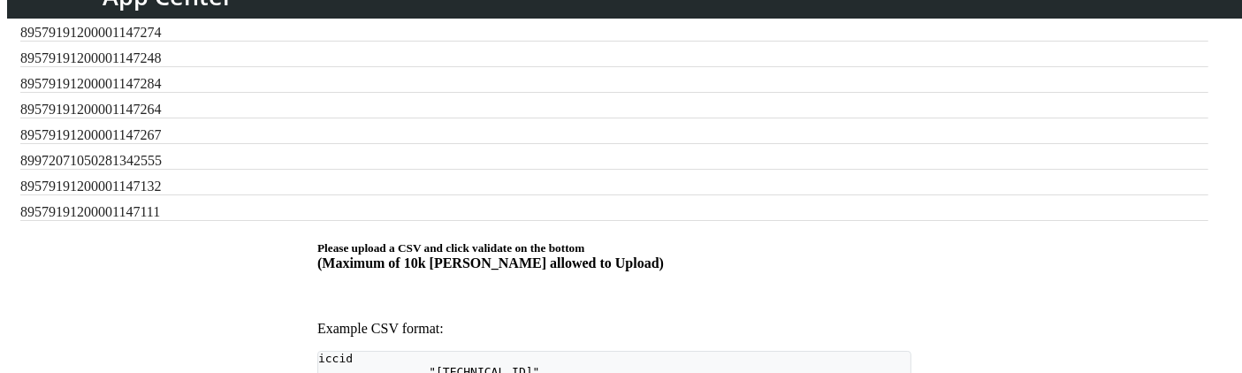
checkbox input "true"
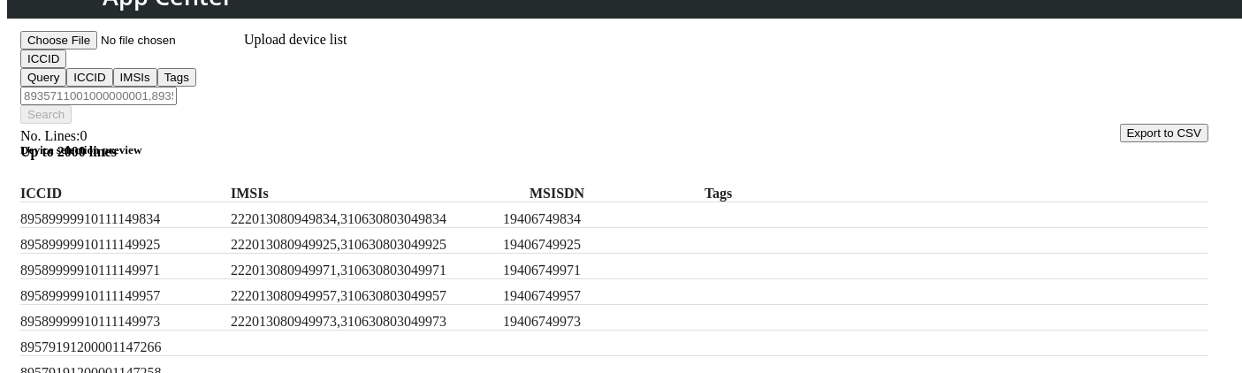
scroll to position [329, 0]
drag, startPoint x: 276, startPoint y: 195, endPoint x: 540, endPoint y: 208, distance: 264.7
click at [540, 208] on div "89589999910111149834 222013080949834,310630803049834 19406749834" at bounding box center [614, 216] width 1188 height 26
copy label "222013080949834,310630803049834"
click at [177, 88] on input "Filter device list" at bounding box center [98, 97] width 157 height 19
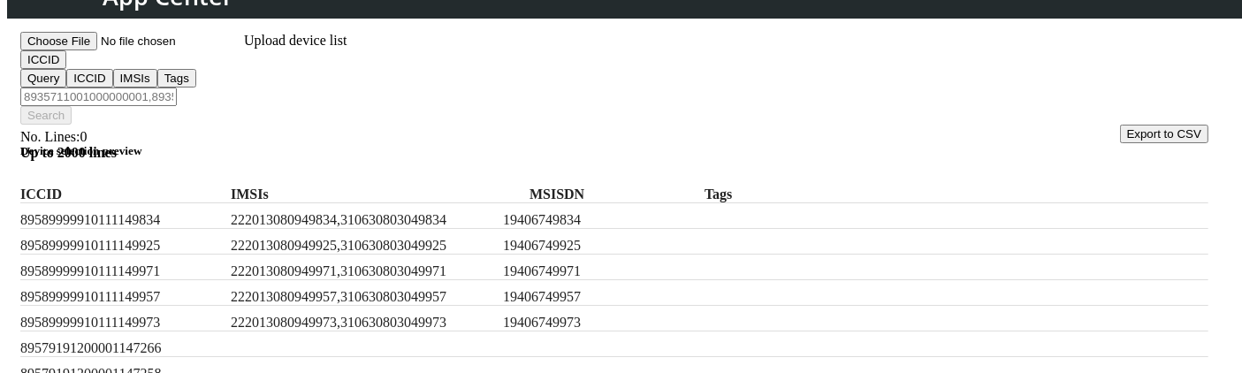
paste input "222013080949834,310630803049834"
click at [354, 268] on label "222013080949971,310630803049971" at bounding box center [363, 272] width 265 height 16
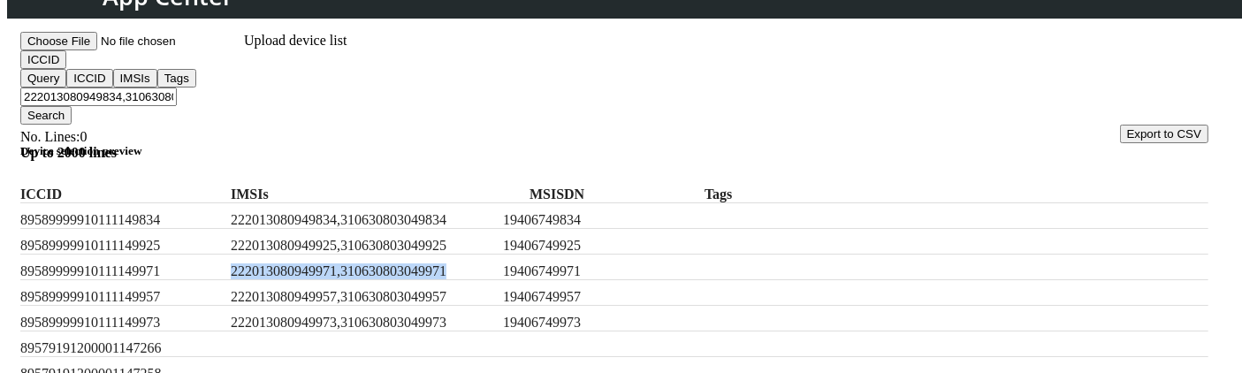
click at [354, 268] on label "222013080949971,310630803049971" at bounding box center [363, 272] width 265 height 16
copy label "222013080949971,310630803049971"
click at [177, 88] on input "222013080949834,310630803049834," at bounding box center [98, 97] width 157 height 19
paste input "222013080949971,310630803049971"
type input "222013080949834,310630803049834,222013080949971,310630803049971"
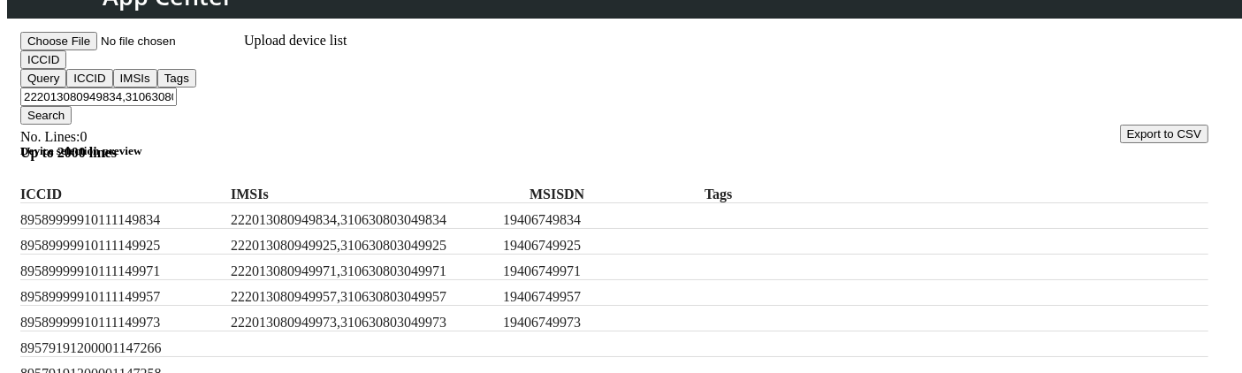
click at [66, 66] on button "ICCID" at bounding box center [43, 59] width 46 height 19
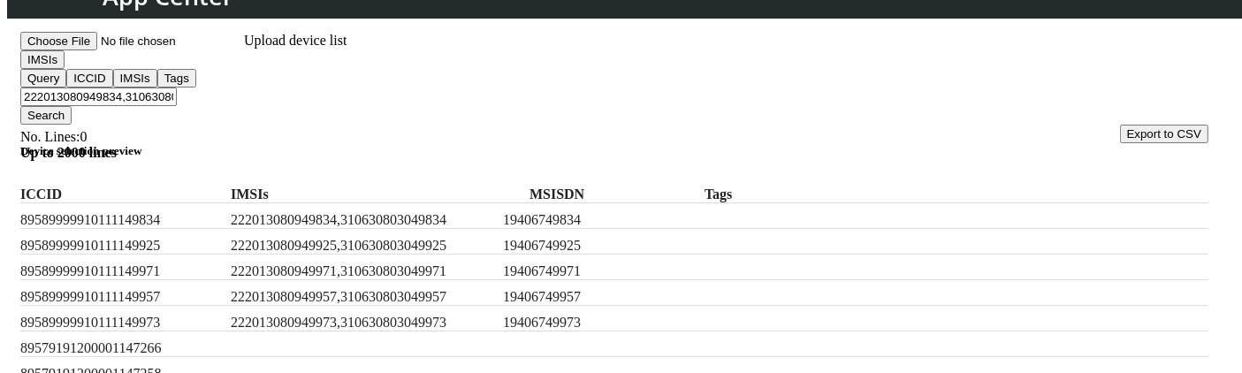
click at [72, 106] on button "Search" at bounding box center [45, 115] width 51 height 19
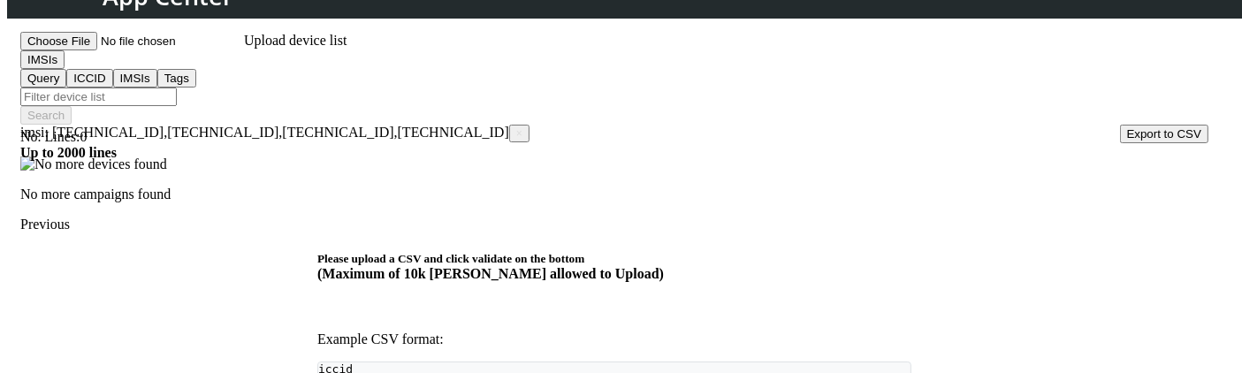
click at [177, 88] on input "Filter device list" at bounding box center [98, 97] width 157 height 19
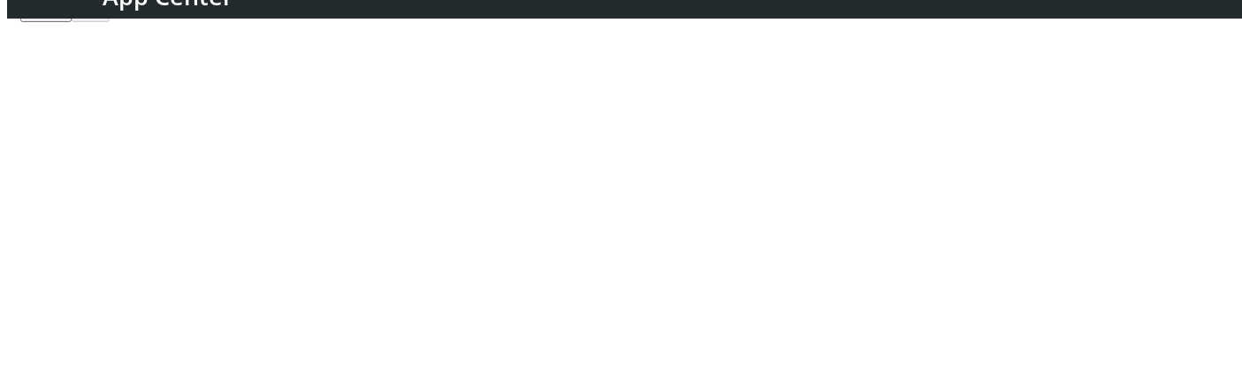
scroll to position [242, 0]
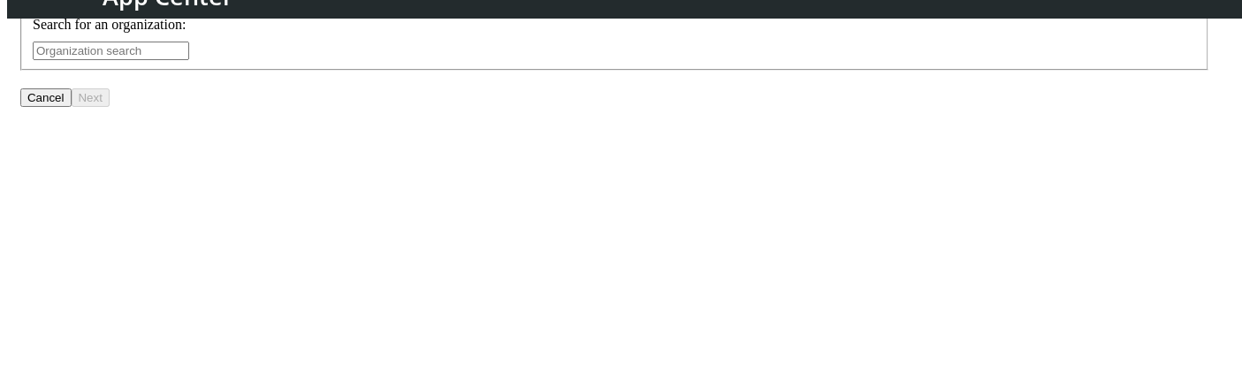
scroll to position [254, 0]
click at [189, 66] on input "text" at bounding box center [111, 57] width 157 height 19
type input "TROPICAL_DEV"
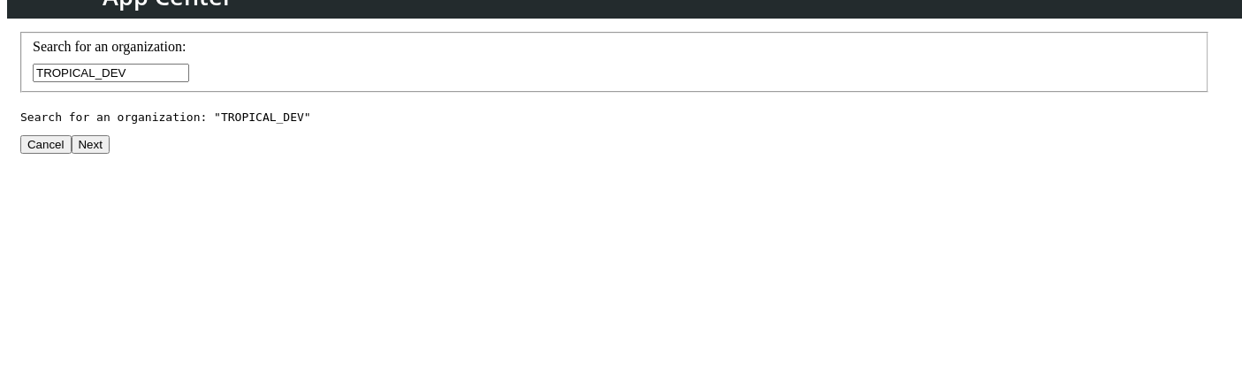
scroll to position [401, 0]
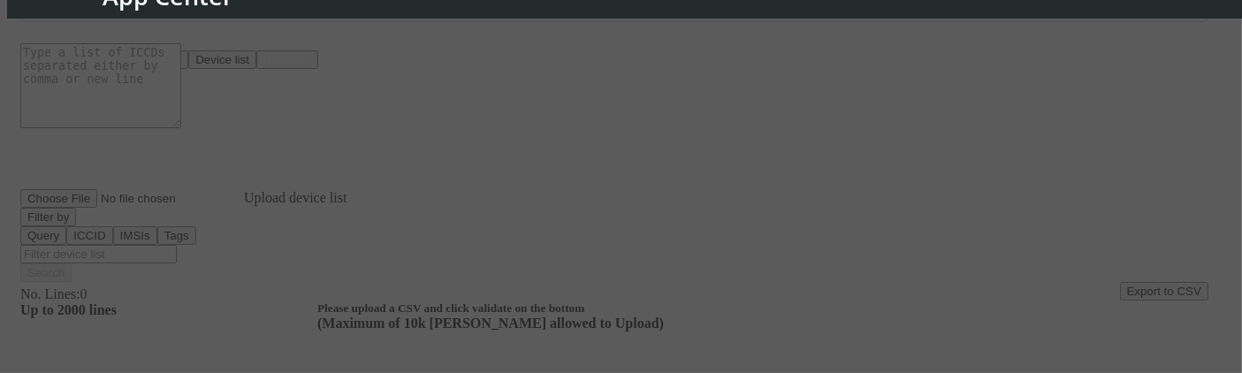
scroll to position [123, 0]
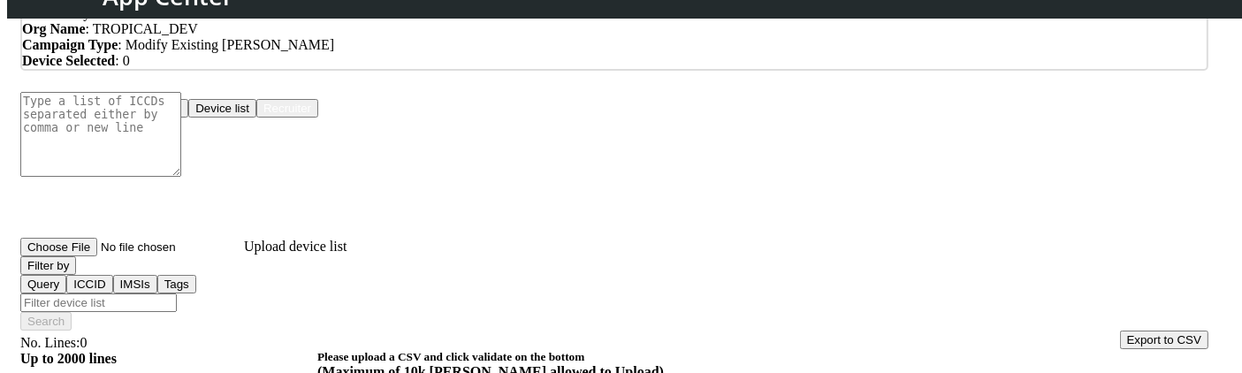
click at [256, 118] on button "Device list" at bounding box center [222, 108] width 68 height 19
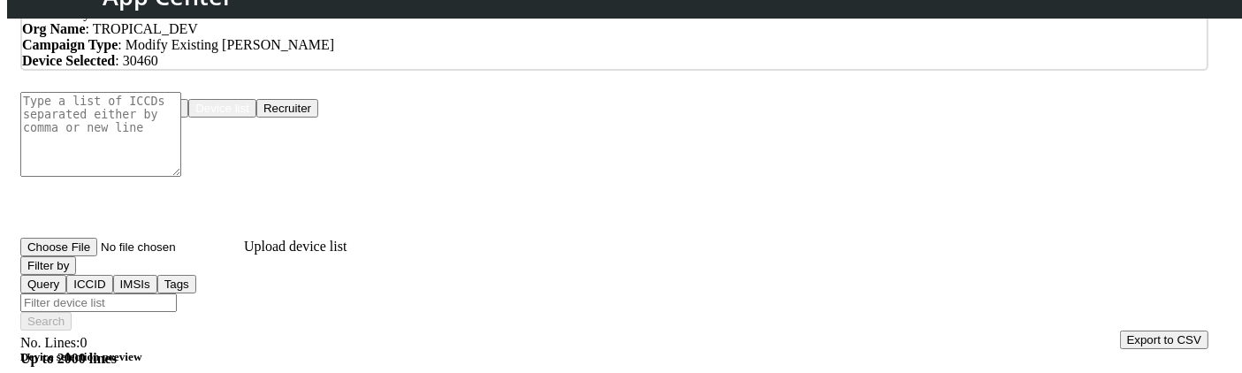
click at [177, 297] on input "Filter device list" at bounding box center [98, 303] width 157 height 19
paste input "222013080949971,310630803049971"
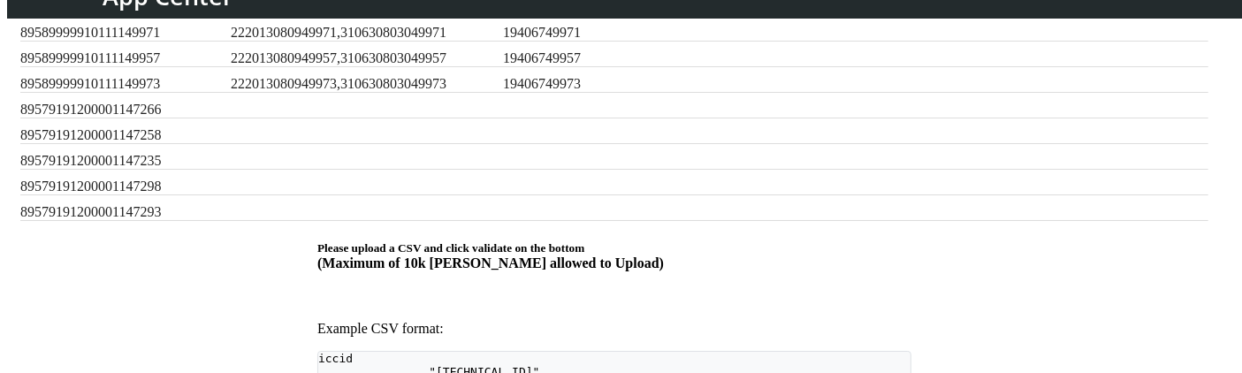
scroll to position [395, 0]
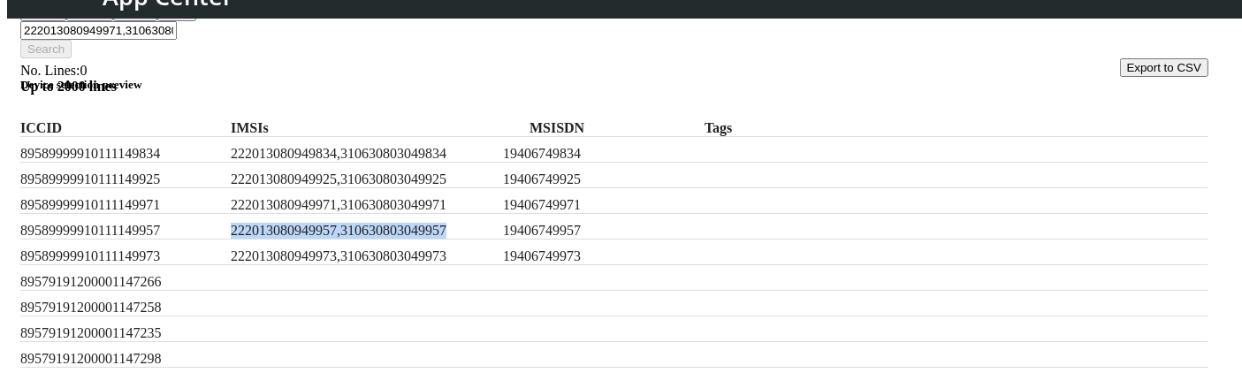
drag, startPoint x: 269, startPoint y: 239, endPoint x: 530, endPoint y: 239, distance: 260.9
click at [496, 239] on label "222013080949957,310630803049957" at bounding box center [363, 231] width 265 height 16
copy label "222013080949957,310630803049957"
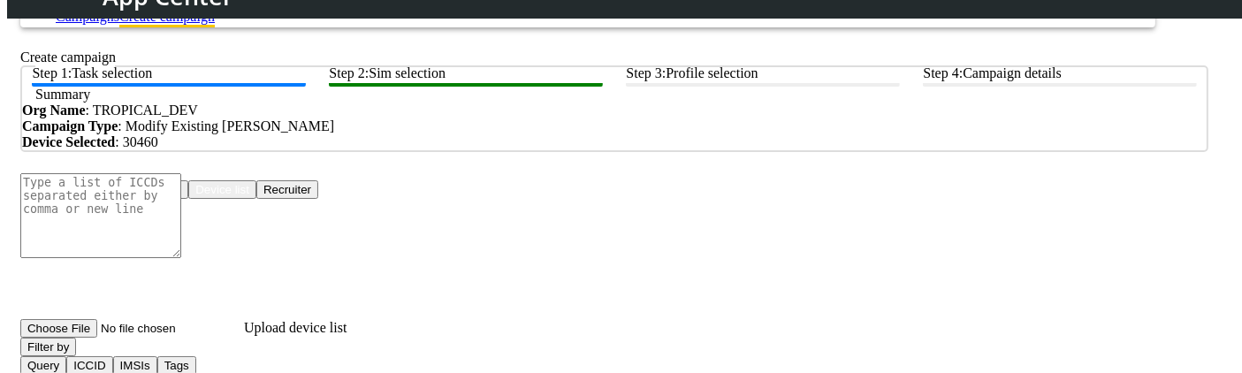
scroll to position [119, 0]
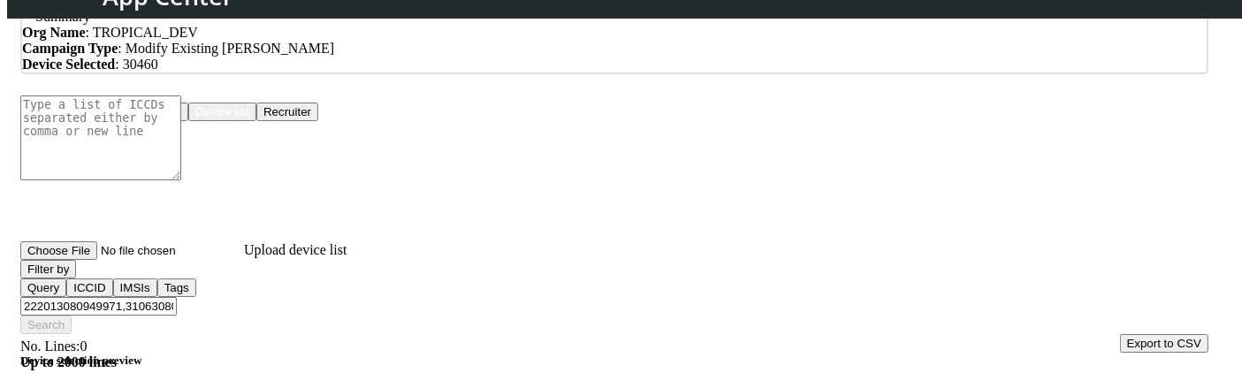
click at [177, 297] on input "222013080949971,310630803049971," at bounding box center [98, 306] width 157 height 19
drag, startPoint x: 351, startPoint y: 289, endPoint x: 466, endPoint y: 297, distance: 115.2
click at [177, 297] on input "222013080949971,310630803049971," at bounding box center [98, 306] width 157 height 19
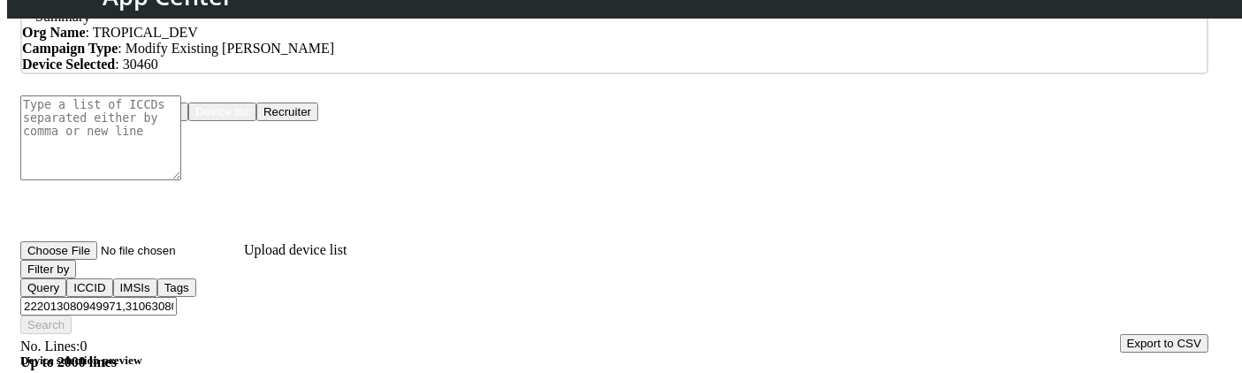
paste input "222013080949957,310630803049957"
type input "222013080949971,310630803049971,222013080949957,310630803049957"
click at [76, 279] on button "Filter by" at bounding box center [48, 269] width 56 height 19
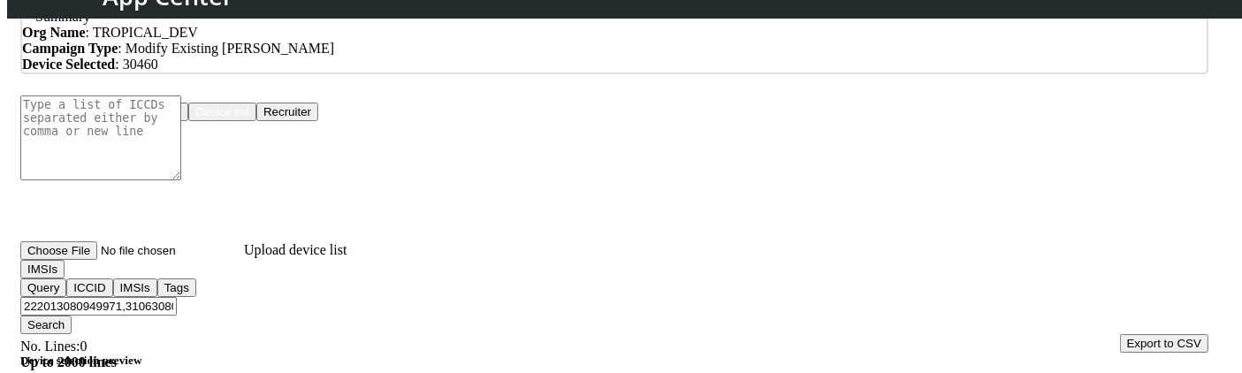
click at [72, 316] on button "Search" at bounding box center [45, 325] width 51 height 19
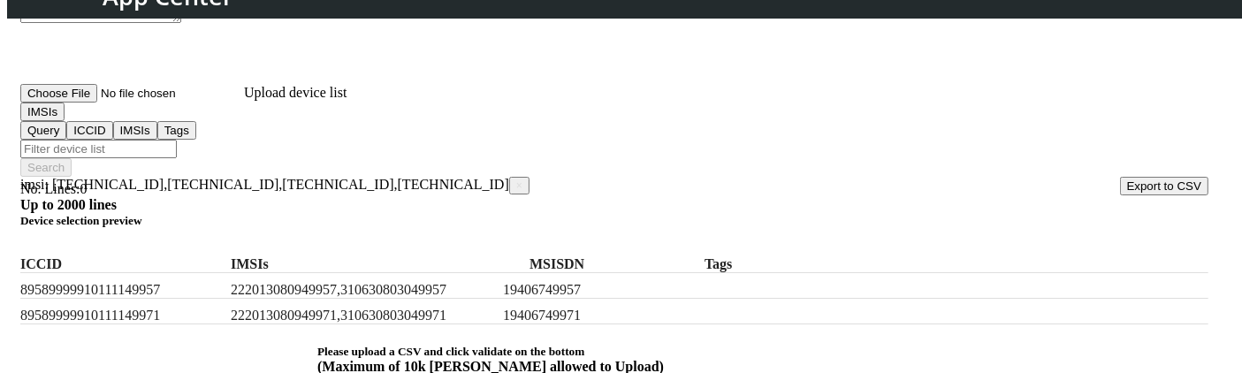
scroll to position [281, 0]
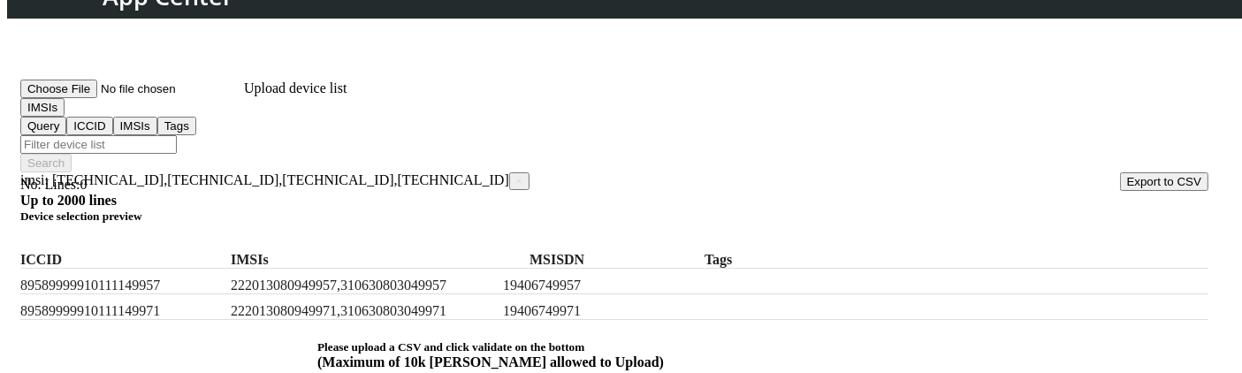
click at [177, 135] on input "Filter device list" at bounding box center [98, 144] width 157 height 19
paste input "222013080949957,310630803049957"
click at [177, 135] on input "222013080949957,310630803049957" at bounding box center [98, 144] width 157 height 19
type input "22201308094995"
click at [72, 154] on button "Search" at bounding box center [45, 163] width 51 height 19
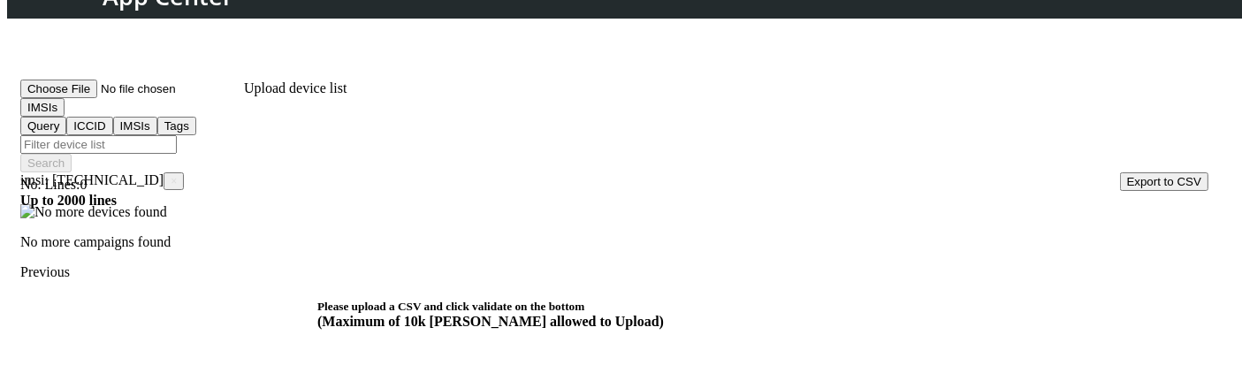
click at [65, 117] on button "IMSIs" at bounding box center [42, 107] width 44 height 19
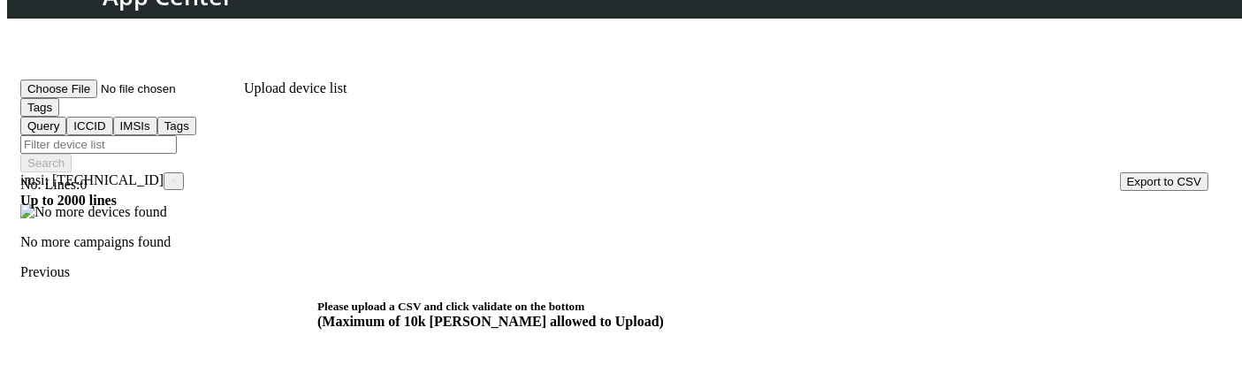
click at [177, 175] on span "×" at bounding box center [174, 181] width 6 height 12
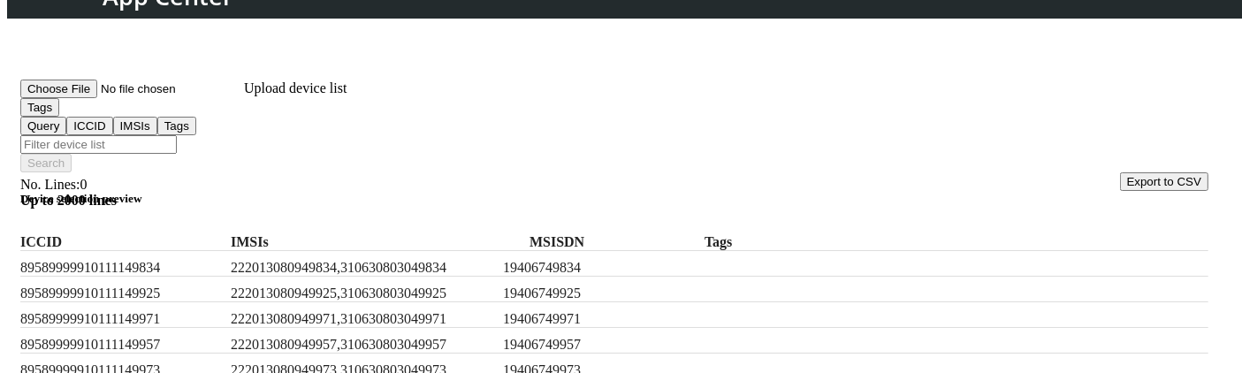
scroll to position [83, 0]
click at [177, 135] on input "Filter device list" at bounding box center [98, 144] width 157 height 19
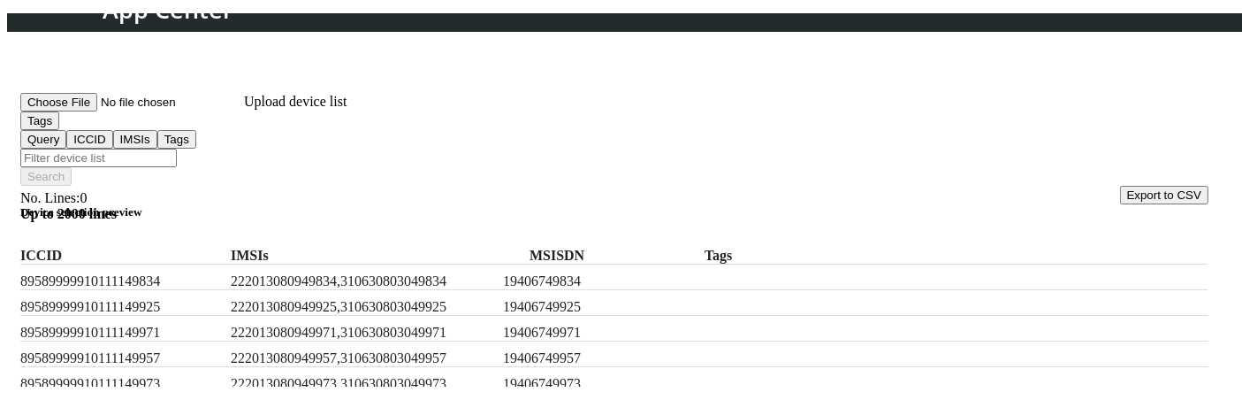
scroll to position [0, 0]
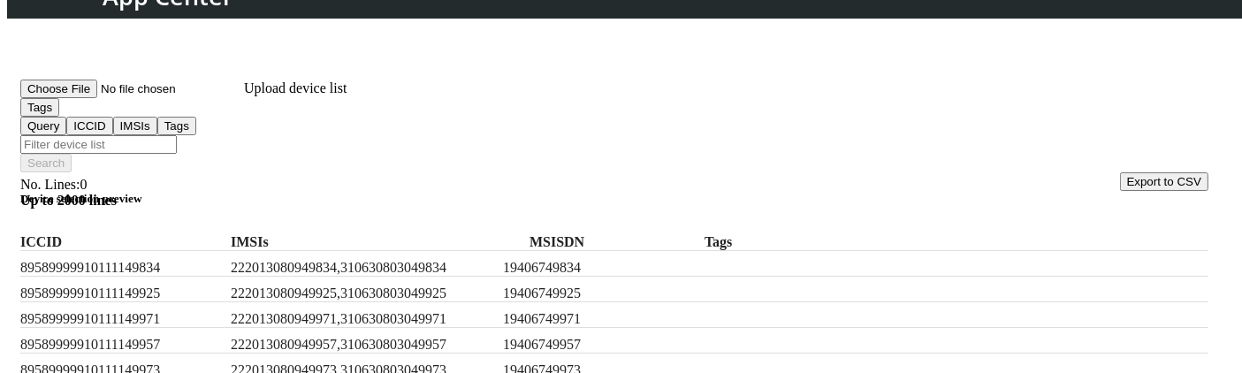
click at [59, 116] on button "Tags" at bounding box center [39, 107] width 39 height 19
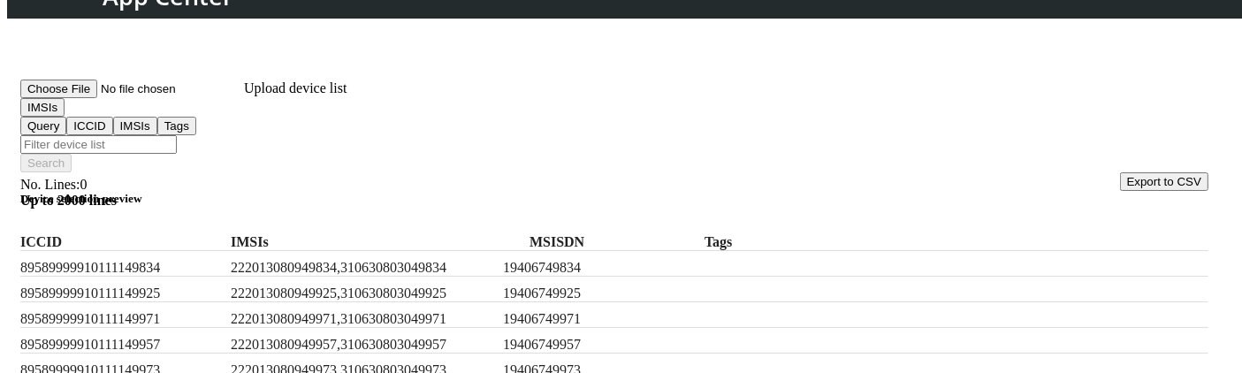
click at [177, 135] on input "Filter device list" at bounding box center [98, 144] width 157 height 19
paste input "222013080949957,310630803049957"
type input "222013080949957"
click at [72, 154] on button "Search" at bounding box center [45, 163] width 51 height 19
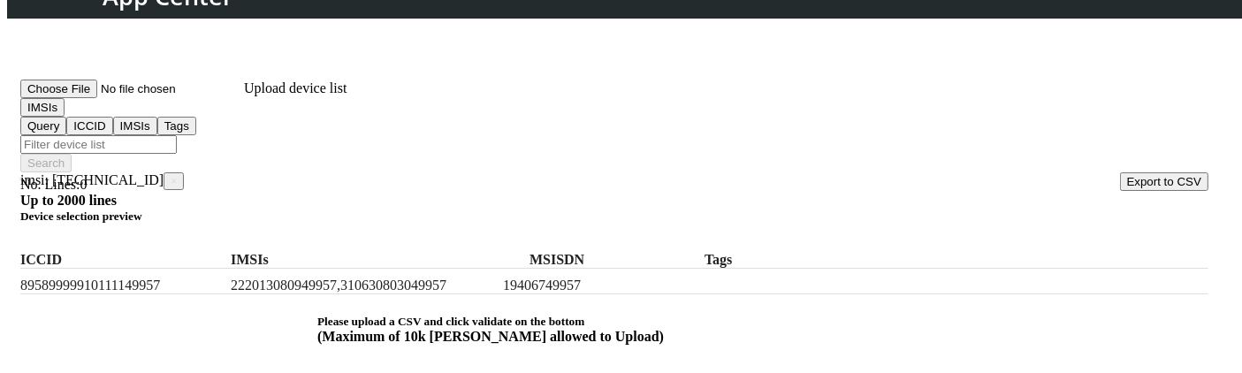
click at [177, 135] on input "Filter device list" at bounding box center [98, 144] width 157 height 19
paste input "222013080949957,310630803049957"
click at [210, 165] on div "Choose One: Upload devices Device list Recruiter No. Lines: 0 Up to 2000 lines …" at bounding box center [614, 260] width 1188 height 638
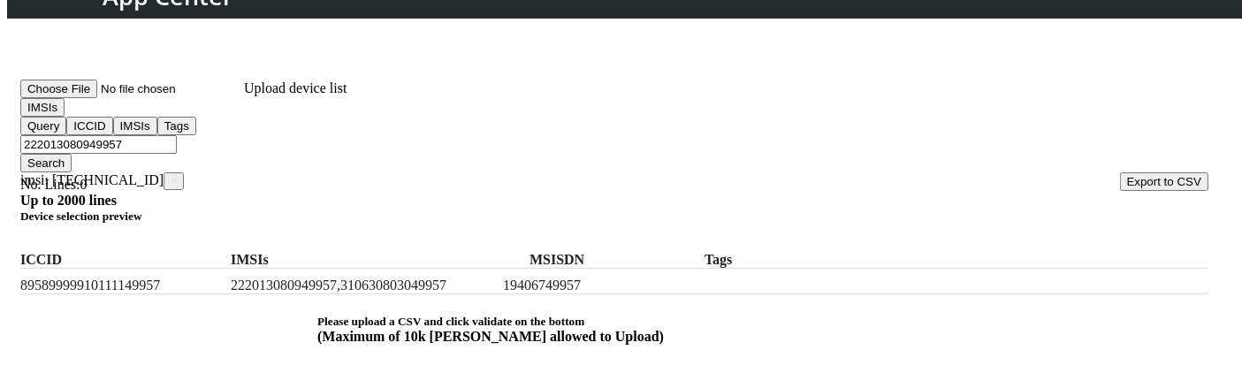
click at [143, 170] on div "Choose One: Upload devices Device list Recruiter No. Lines: 0 Up to 2000 lines …" at bounding box center [614, 260] width 1188 height 638
click at [65, 117] on button "IMSIs" at bounding box center [42, 107] width 44 height 19
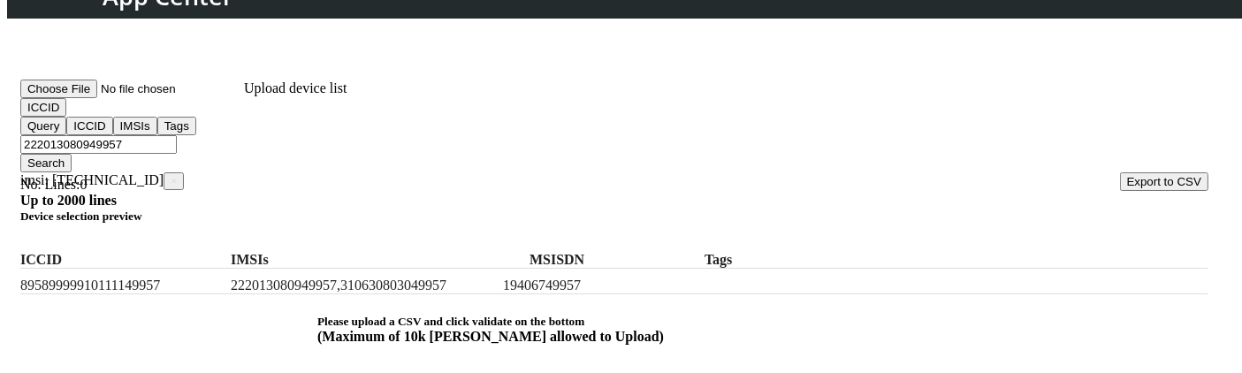
click at [177, 135] on input "222013080949957" at bounding box center [98, 144] width 157 height 19
click at [157, 278] on label "89589999910111149957" at bounding box center [121, 286] width 203 height 16
copy label "89589999910111149957"
drag, startPoint x: 288, startPoint y: 122, endPoint x: 14, endPoint y: 107, distance: 274.5
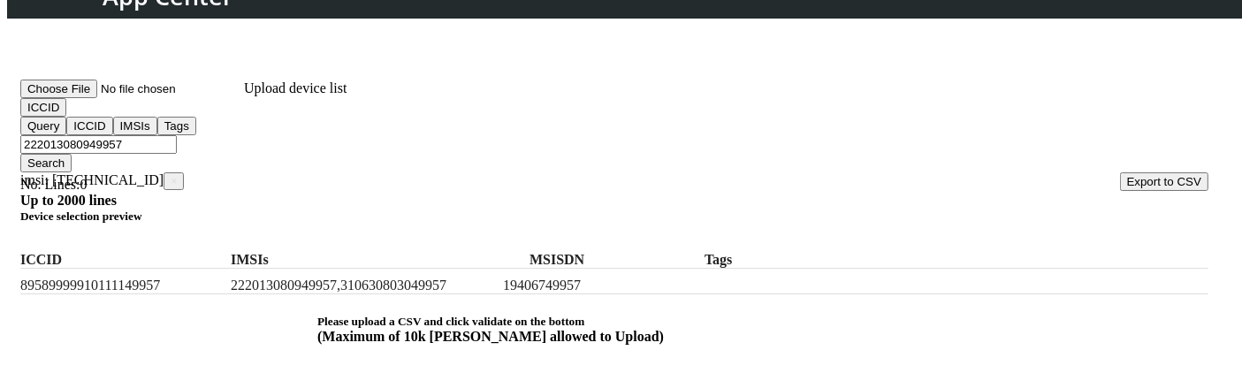
click at [20, 107] on div "Create campaign Step 1: Task selection Step 2: Sim selection Step 3: Profile se…" at bounding box center [621, 201] width 1202 height 783
paste input "895899999101111"
paste input "89589999910111149957"
type input "89589999910111149957,89589999910111149957"
click at [72, 154] on button "Search" at bounding box center [45, 163] width 51 height 19
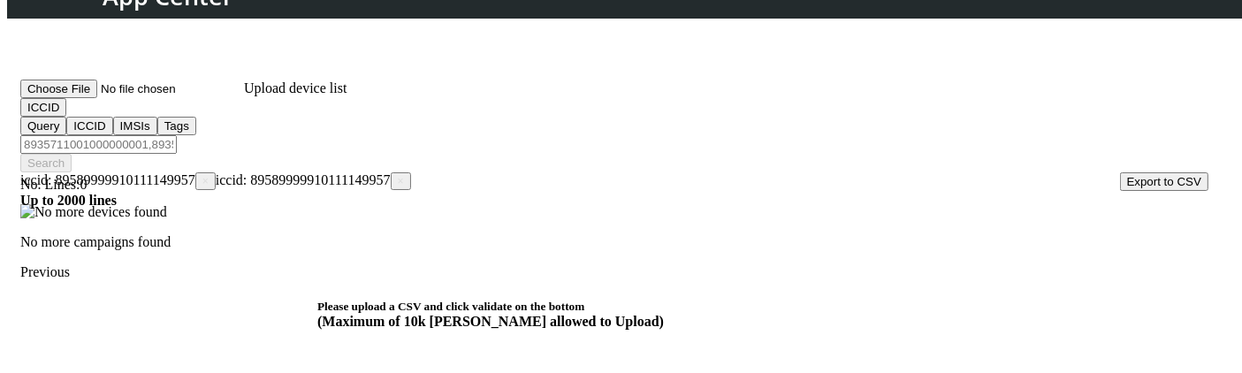
click at [401, 175] on span "×" at bounding box center [401, 181] width 6 height 12
click at [209, 175] on span "×" at bounding box center [205, 181] width 6 height 12
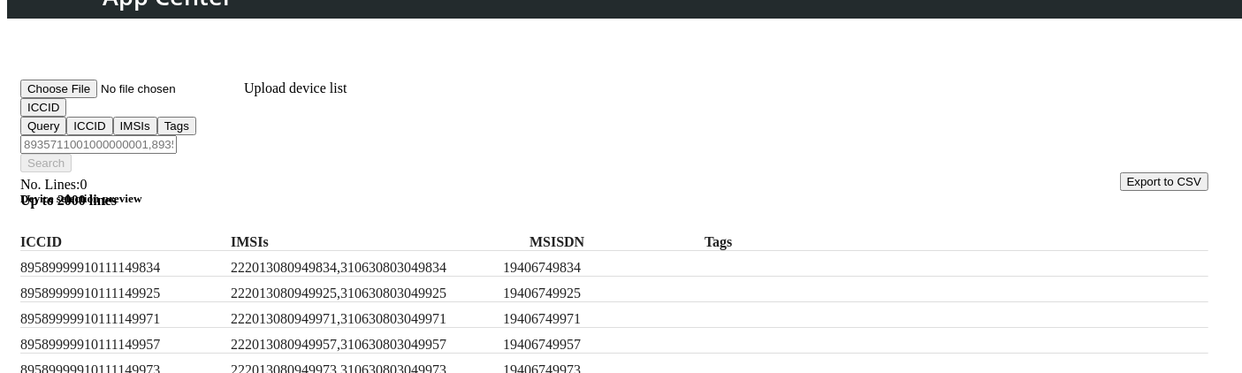
click at [136, 260] on label "89589999910111149834" at bounding box center [121, 268] width 203 height 16
copy label "89589999910111149834"
paste input "89589999910111149834"
click at [177, 135] on input "Filter device list" at bounding box center [98, 144] width 157 height 19
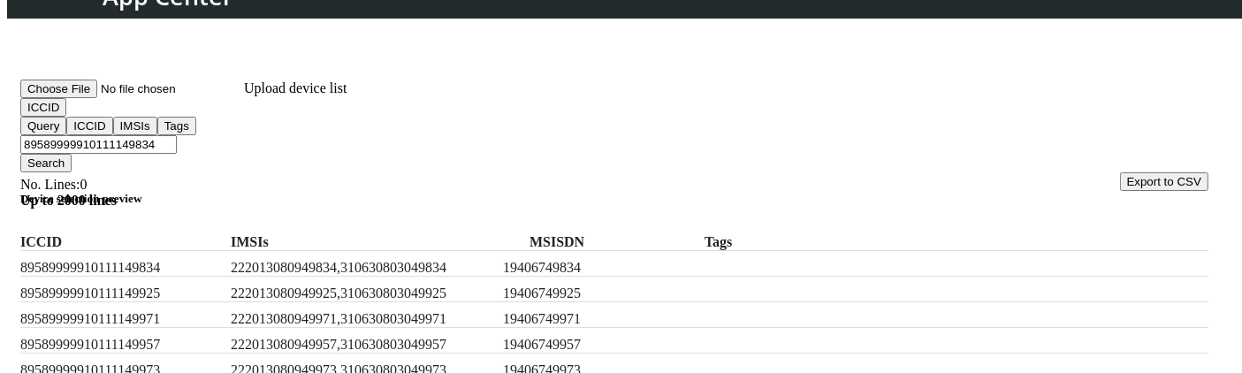
type input "89589999910111149834"
click at [72, 154] on button "Search" at bounding box center [45, 163] width 51 height 19
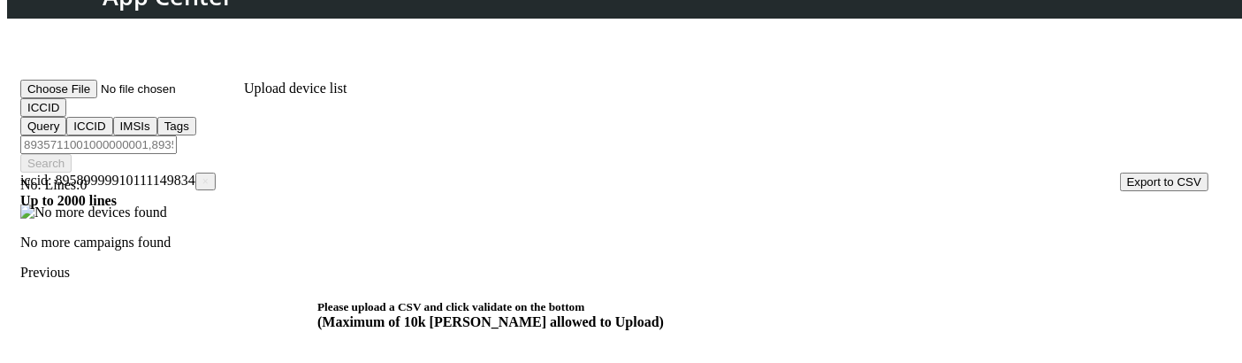
click at [209, 175] on span "×" at bounding box center [205, 181] width 6 height 12
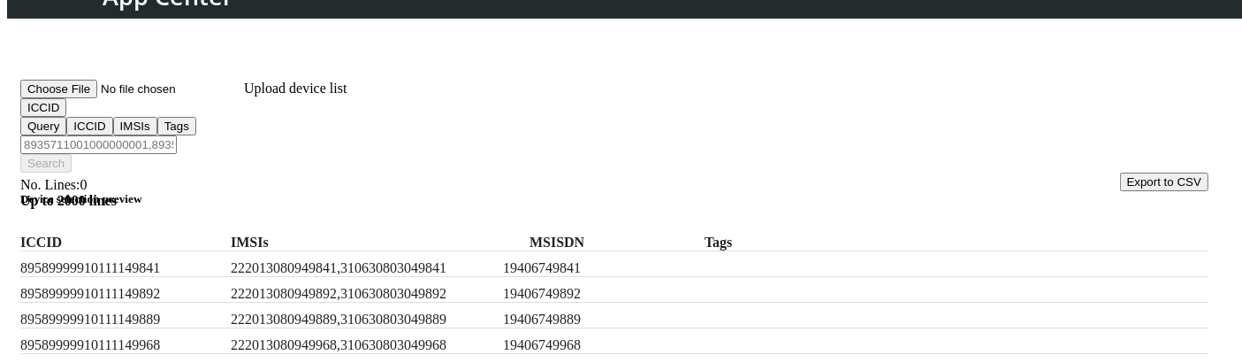
click at [177, 135] on input "Filter device list" at bounding box center [98, 144] width 157 height 19
click at [224, 234] on label "ICCID" at bounding box center [121, 242] width 203 height 16
click at [396, 225] on div "ICCID IMSIs MSISDN Tags" at bounding box center [614, 238] width 1188 height 26
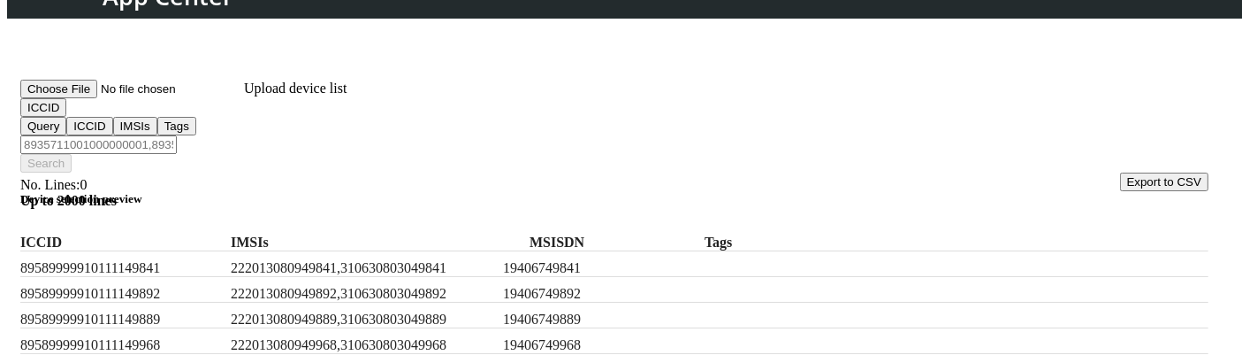
click at [396, 225] on div "ICCID IMSIs MSISDN Tags" at bounding box center [614, 238] width 1188 height 26
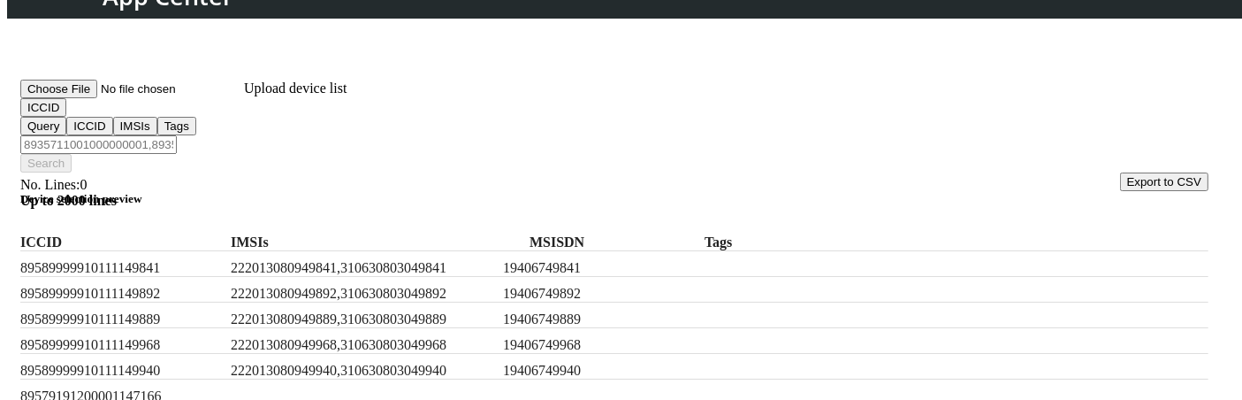
click at [66, 117] on button "ICCID" at bounding box center [43, 107] width 46 height 19
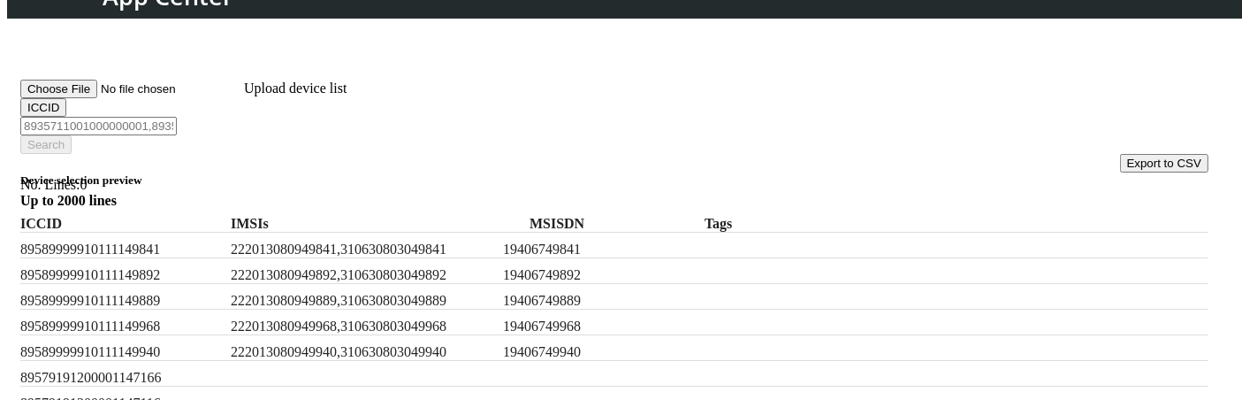
click at [316, 173] on h5 "Device selection preview" at bounding box center [614, 180] width 1188 height 14
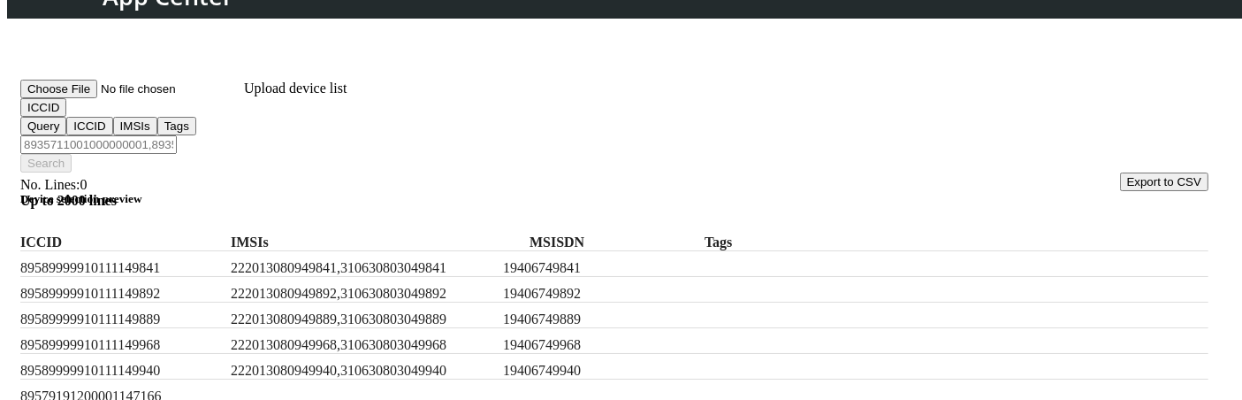
click at [428, 234] on label "IMSIs" at bounding box center [363, 242] width 265 height 16
click at [66, 117] on button "ICCID" at bounding box center [43, 107] width 46 height 19
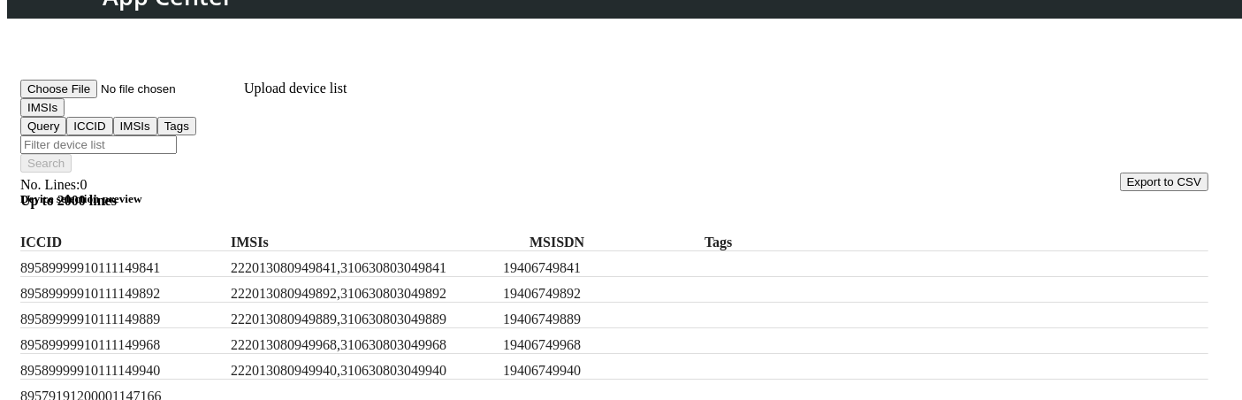
click at [318, 260] on label "222013080949841,310630803049841" at bounding box center [363, 268] width 265 height 16
copy label "222013080949841,310630803049841"
paste input "222013080949841,310630803049841"
click at [177, 135] on input "222013080949841,310630803049841" at bounding box center [98, 144] width 157 height 19
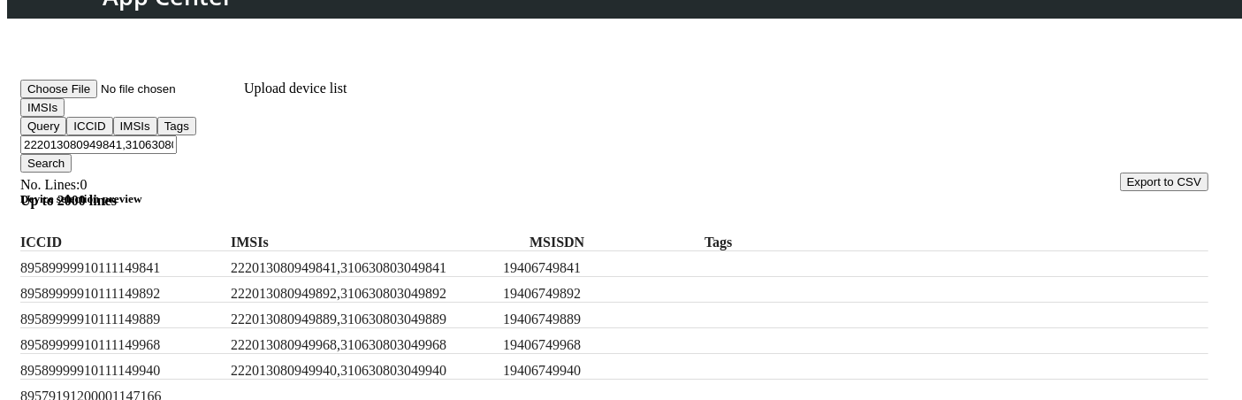
type input "222013080949841,310630803049841"
click at [72, 154] on button "Search" at bounding box center [45, 163] width 51 height 19
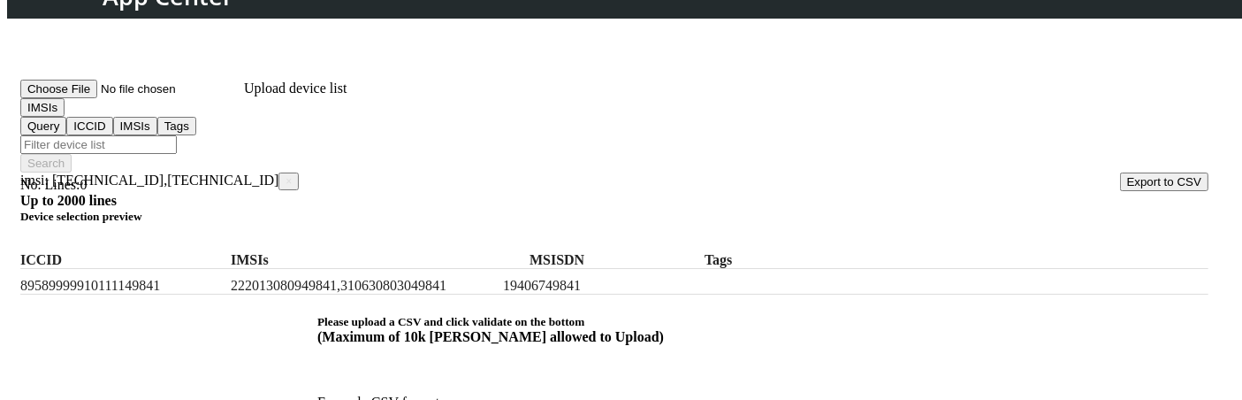
click at [361, 210] on h5 "Device selection preview" at bounding box center [614, 217] width 1188 height 14
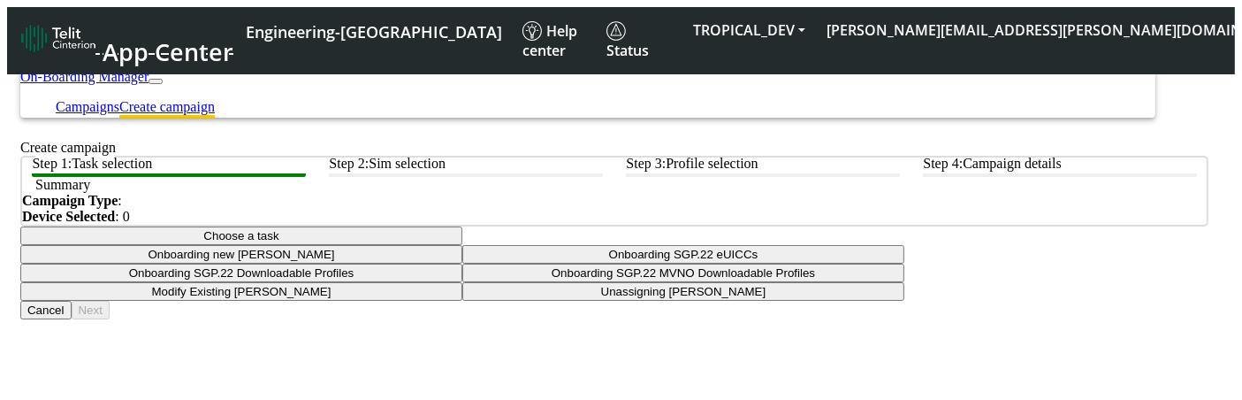
click at [525, 225] on div "Campaign Type : Device Selected : 0" at bounding box center [614, 209] width 1185 height 32
